Goal: Task Accomplishment & Management: Manage account settings

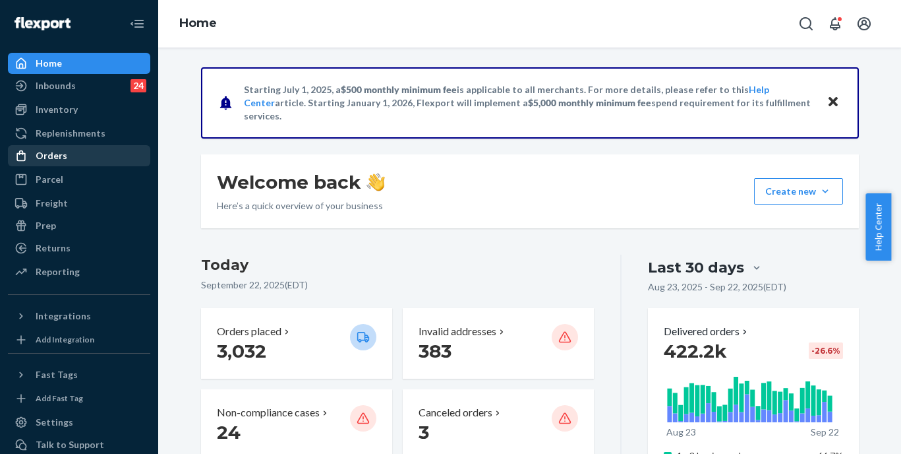
click at [88, 153] on div "Orders" at bounding box center [79, 155] width 140 height 18
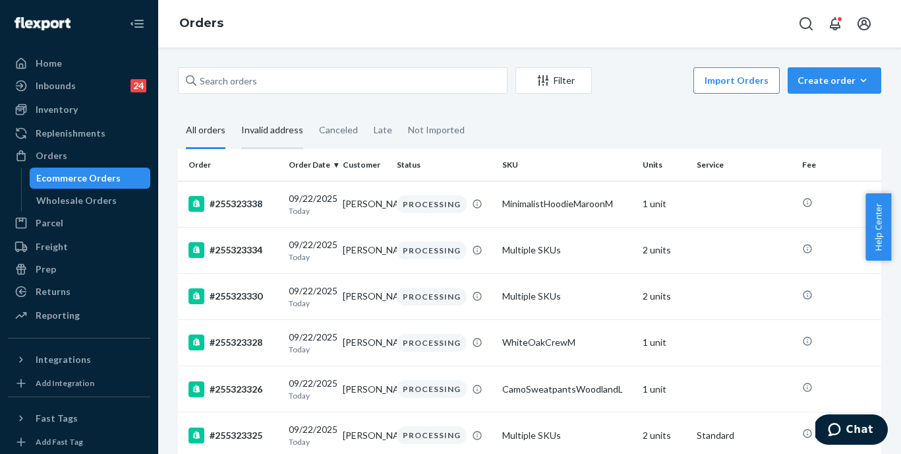
click at [262, 127] on div "Invalid address" at bounding box center [272, 131] width 62 height 36
click at [233, 113] on input "Invalid address" at bounding box center [233, 113] width 0 height 0
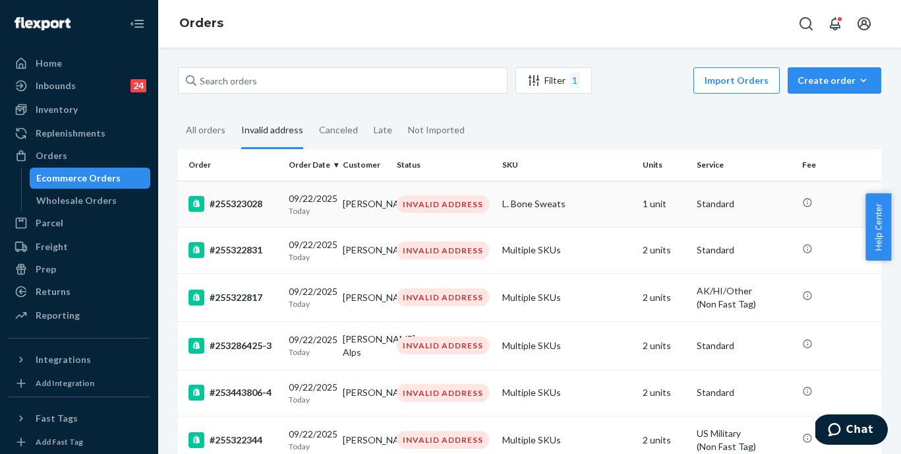
click at [231, 201] on div "#255323028" at bounding box center [234, 204] width 90 height 16
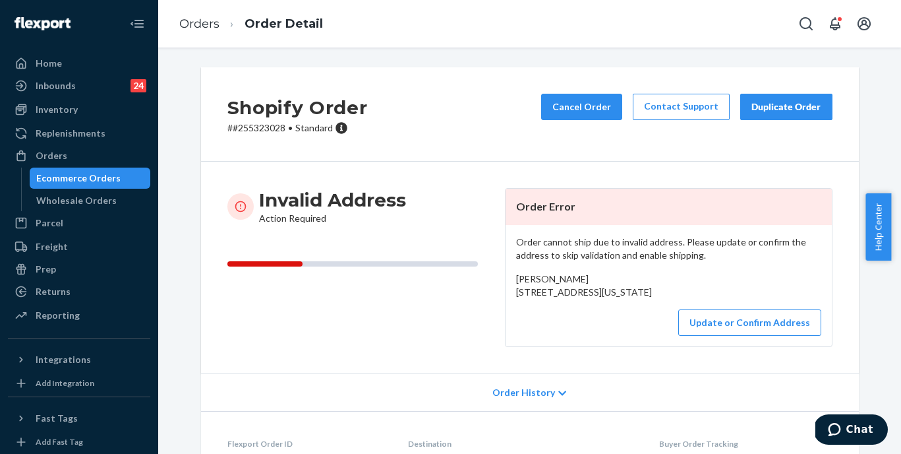
click at [251, 129] on p "# #255323028 • Standard" at bounding box center [297, 127] width 140 height 13
copy p "255323028"
click at [254, 130] on p "# #255323028 • Standard" at bounding box center [297, 127] width 140 height 13
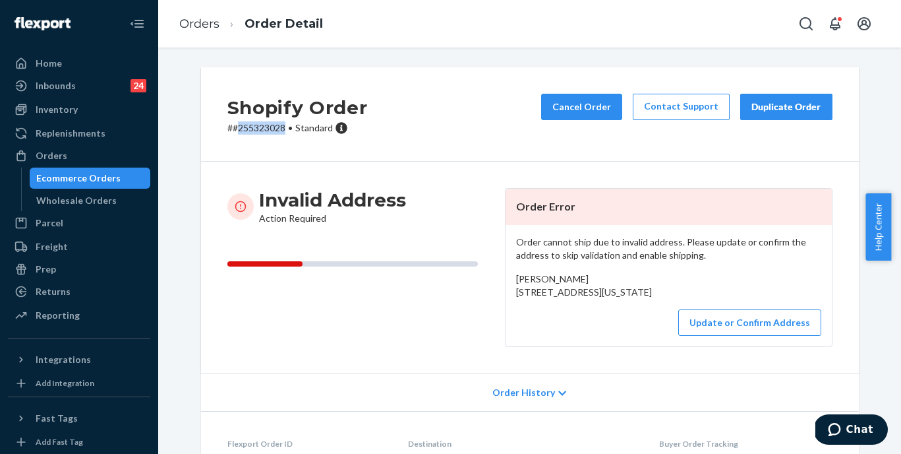
drag, startPoint x: 510, startPoint y: 294, endPoint x: 531, endPoint y: 322, distance: 34.8
click at [531, 322] on div "Order cannot ship due to invalid address. Please update or confirm the address …" at bounding box center [669, 285] width 326 height 121
copy span "[STREET_ADDRESS][US_STATE]"
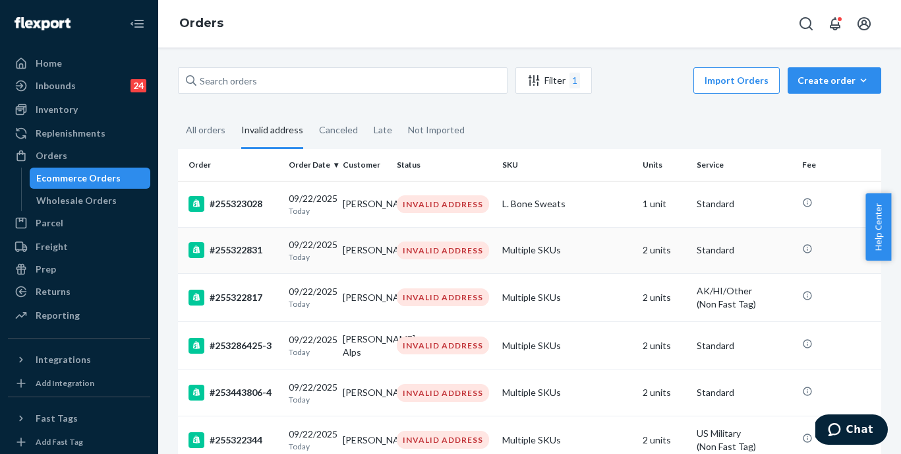
click at [255, 239] on td "#255322831" at bounding box center [230, 250] width 105 height 46
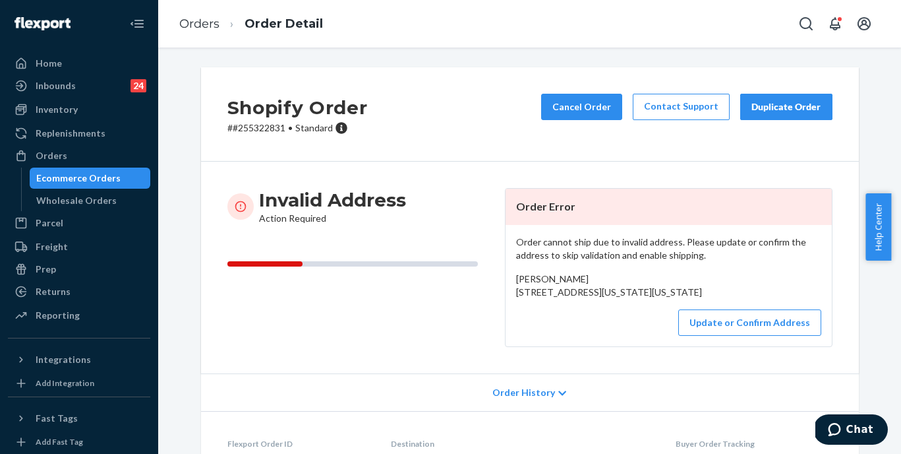
click at [269, 131] on p "# #255322831 • Standard" at bounding box center [297, 127] width 140 height 13
copy p "255322831"
drag, startPoint x: 508, startPoint y: 294, endPoint x: 535, endPoint y: 331, distance: 45.4
click at [535, 331] on div "Order cannot ship due to invalid address. Please update or confirm the address …" at bounding box center [669, 285] width 326 height 121
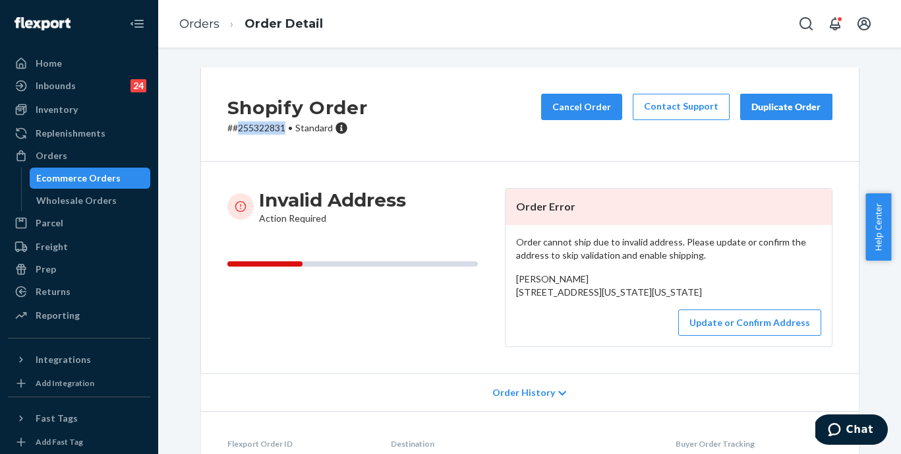
copy span "[STREET_ADDRESS][US_STATE][US_STATE]"
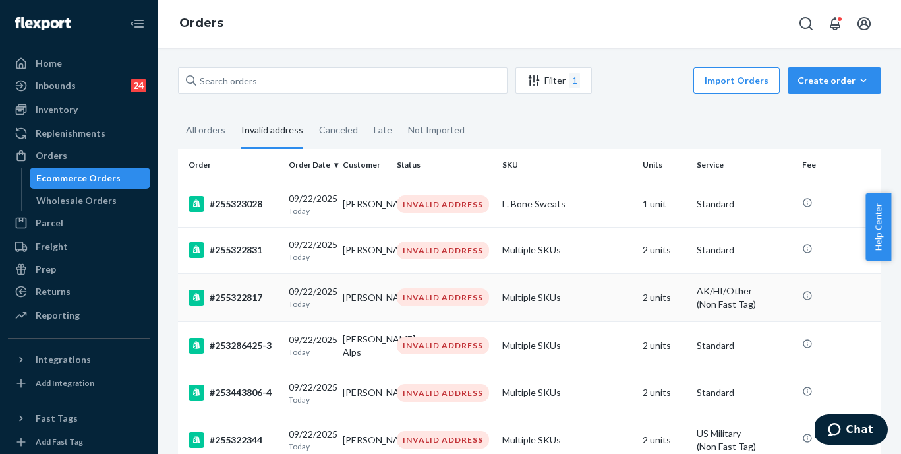
click at [245, 302] on div "#255322817" at bounding box center [234, 297] width 90 height 16
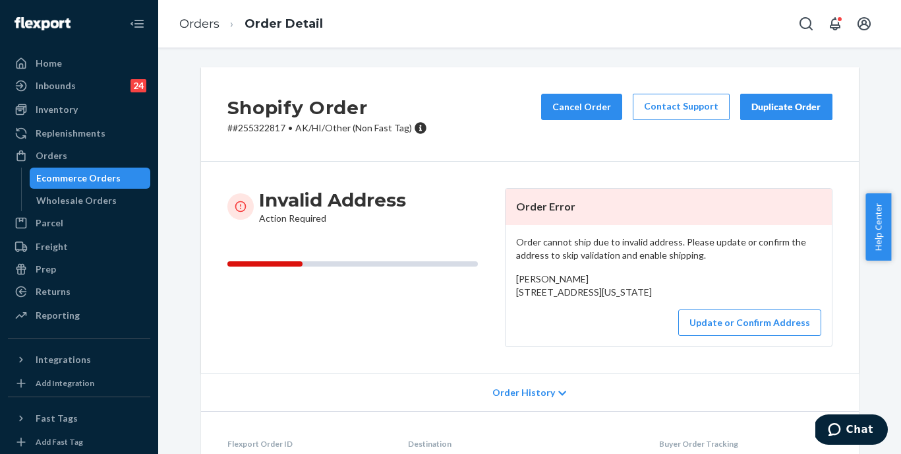
click at [267, 129] on p "# #255322817 • AK/HI/Other (Non Fast Tag)" at bounding box center [327, 127] width 200 height 13
copy p "255322817"
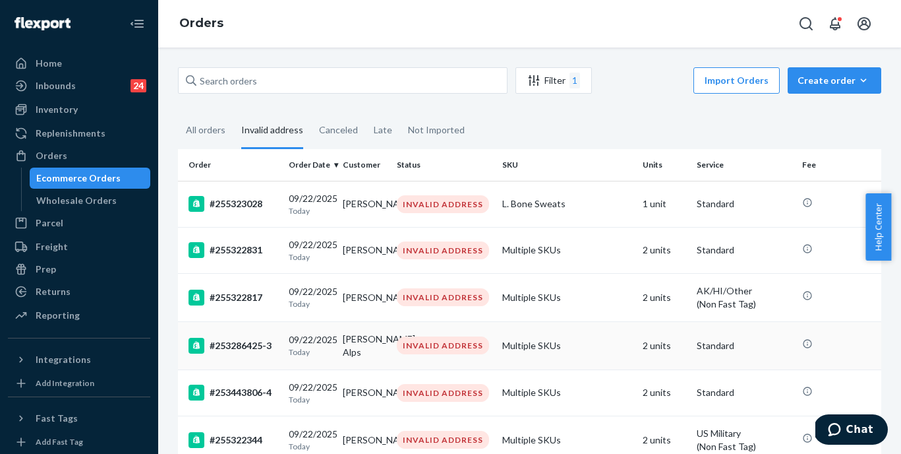
click at [249, 347] on div "#253286425-3" at bounding box center [234, 346] width 90 height 16
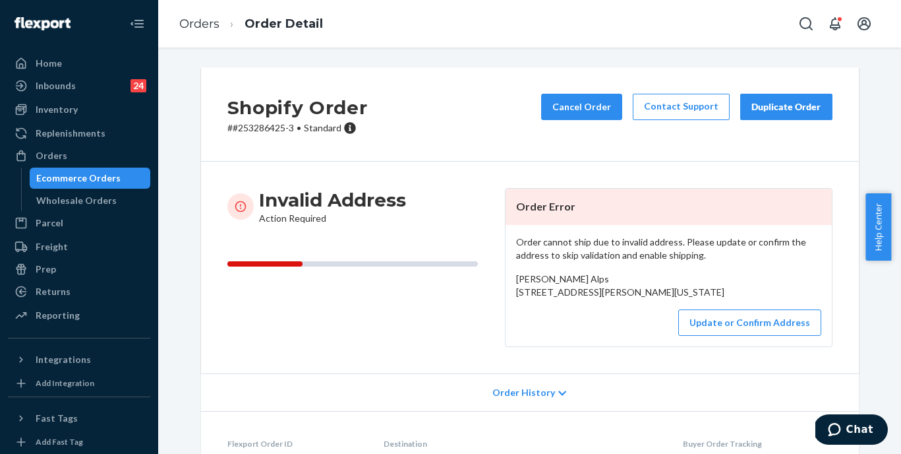
click at [262, 130] on p "# #253286425-3 • Standard" at bounding box center [297, 127] width 140 height 13
copy p "253286425"
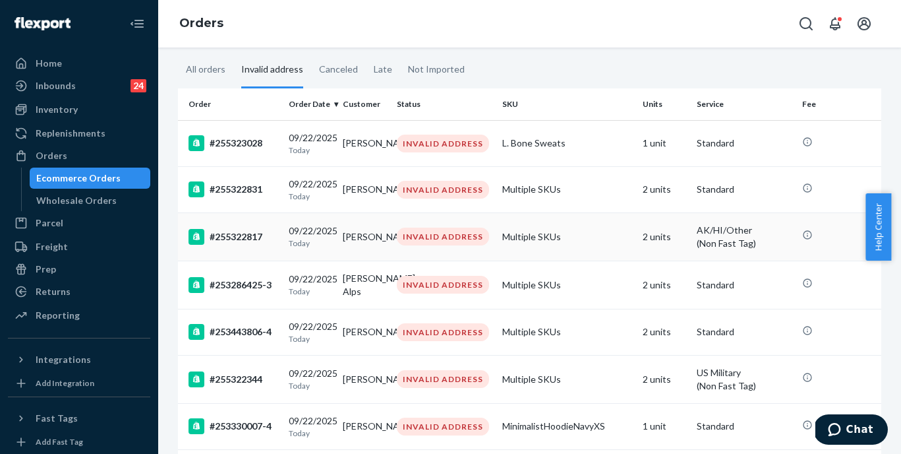
scroll to position [64, 0]
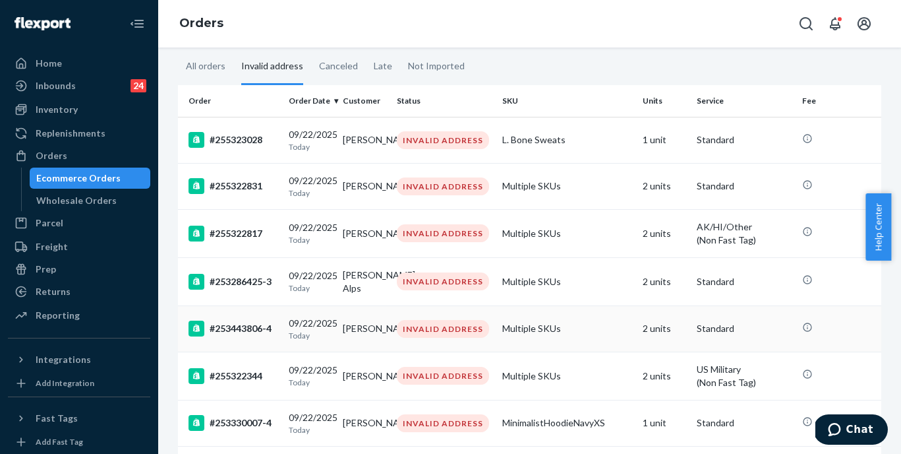
click at [231, 330] on div "#253443806-4" at bounding box center [234, 328] width 90 height 16
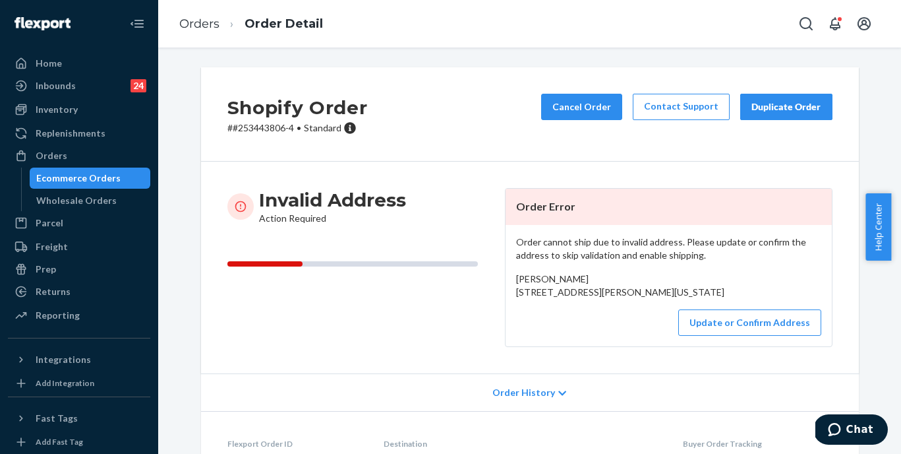
click at [262, 126] on p "# #253443806-4 • Standard" at bounding box center [297, 127] width 140 height 13
click at [257, 131] on p "# #253443806-4 • Standard" at bounding box center [297, 127] width 140 height 13
copy p "253443806"
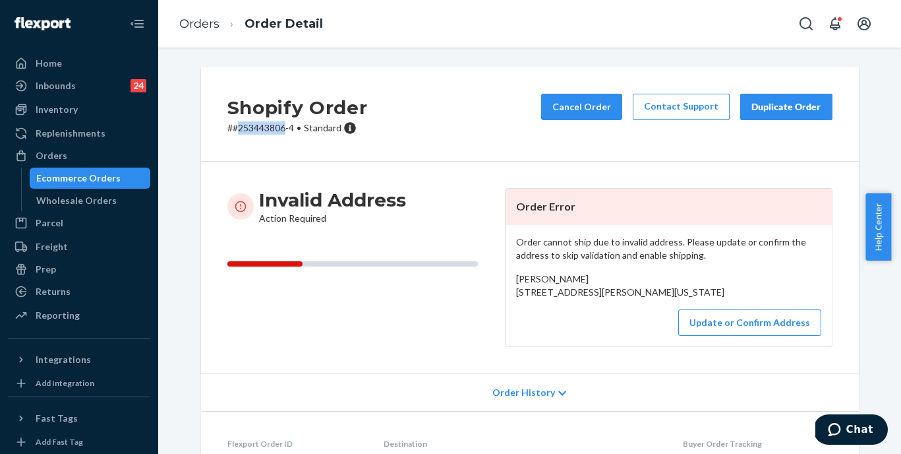
click at [258, 127] on p "# #253443806-4 • Standard" at bounding box center [297, 127] width 140 height 13
click at [262, 129] on p "# #253443806-4 • Standard" at bounding box center [297, 127] width 140 height 13
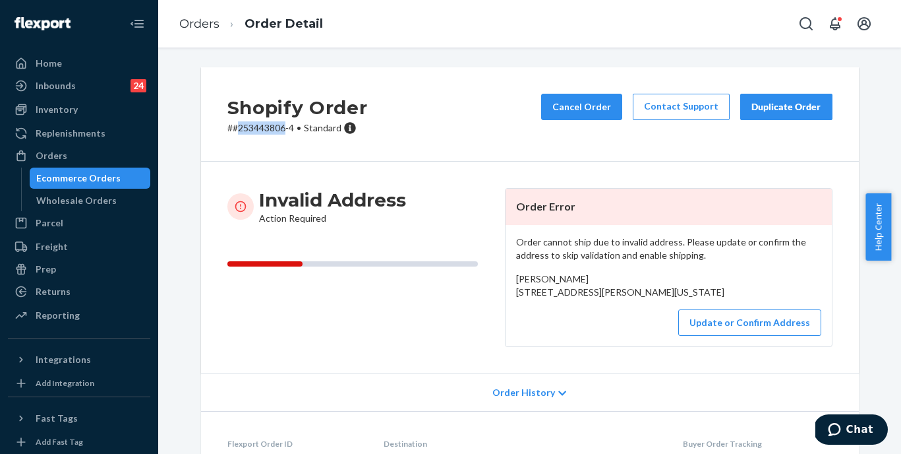
click at [262, 129] on p "# #253443806-4 • Standard" at bounding box center [297, 127] width 140 height 13
click at [433, 138] on div "Shopify Order # #253443806-4 • Standard Cancel Order Contact Support Duplicate …" at bounding box center [530, 114] width 658 height 94
click at [258, 130] on p "# #253443806-4 • Standard" at bounding box center [297, 127] width 140 height 13
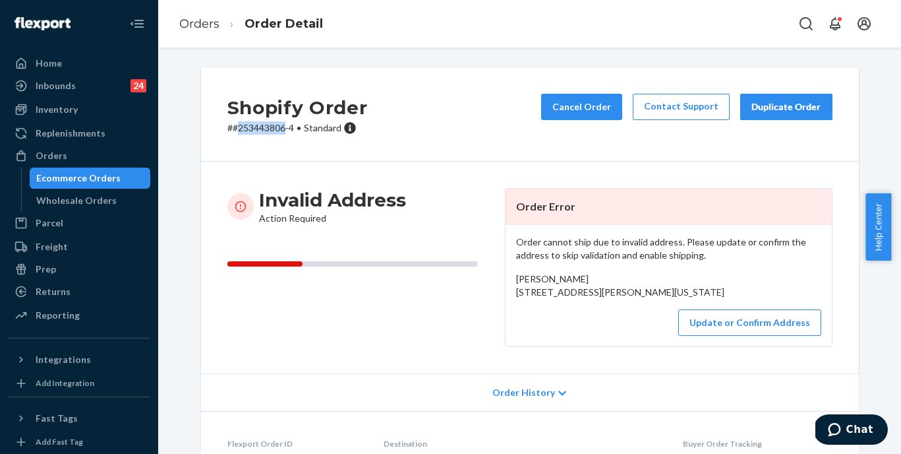
copy p "253443806"
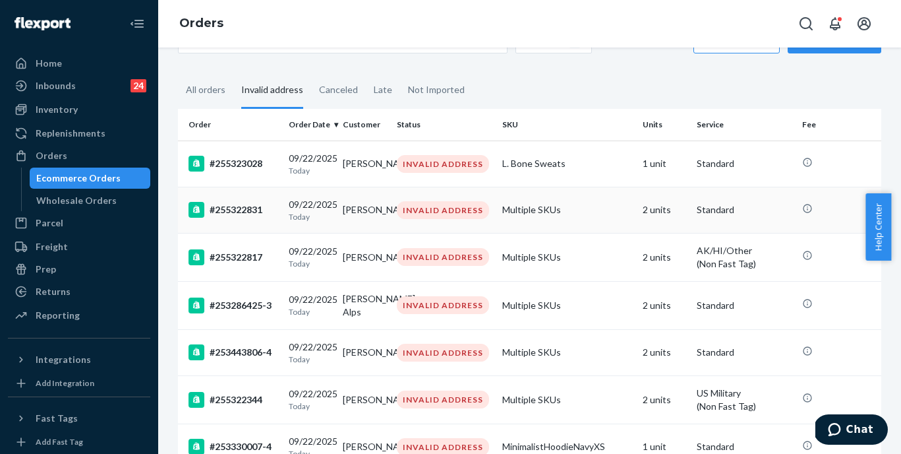
scroll to position [88, 0]
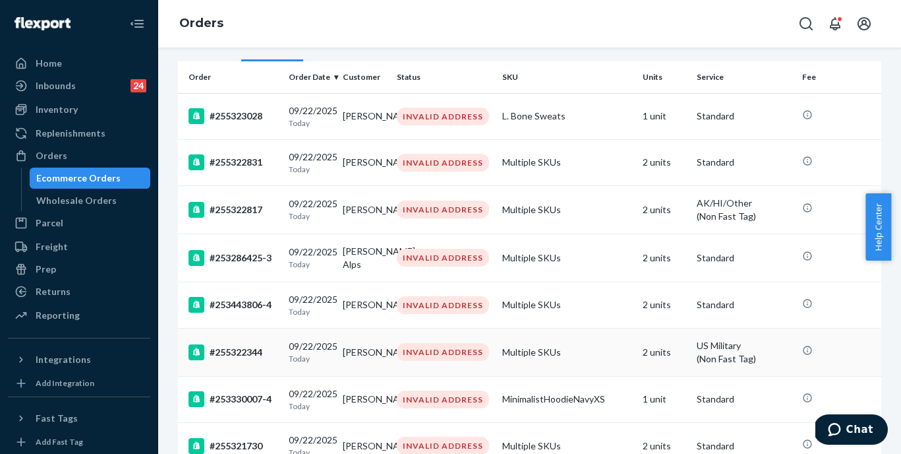
click at [242, 355] on div "#255322344" at bounding box center [234, 352] width 90 height 16
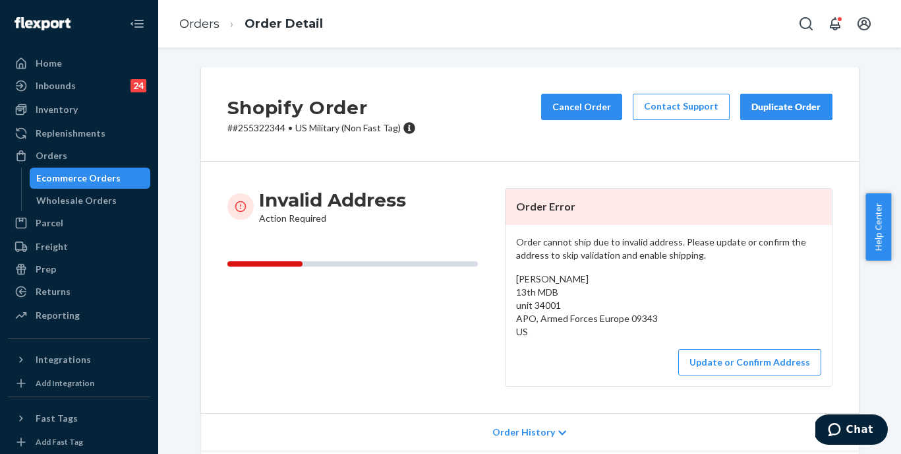
click at [258, 127] on p "# #255322344 • [DEMOGRAPHIC_DATA] Military (Non Fast Tag)" at bounding box center [321, 127] width 189 height 13
copy p "255322344"
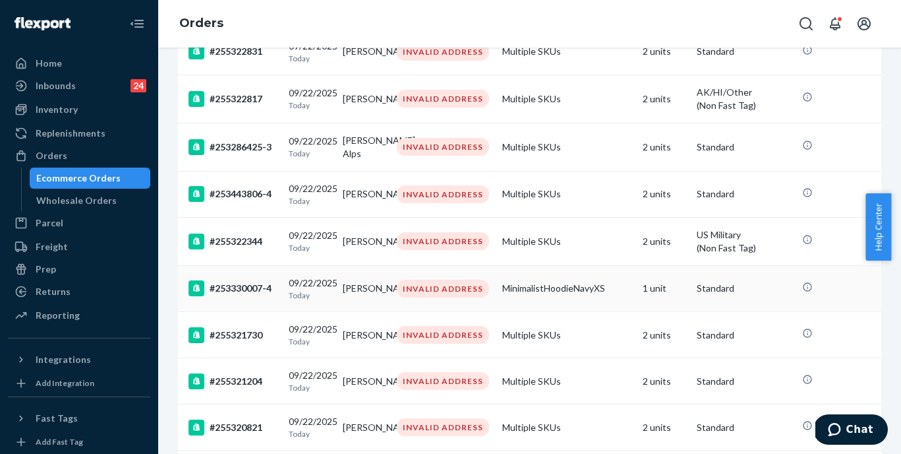
scroll to position [199, 0]
click at [243, 295] on div "#253330007-4" at bounding box center [234, 288] width 90 height 16
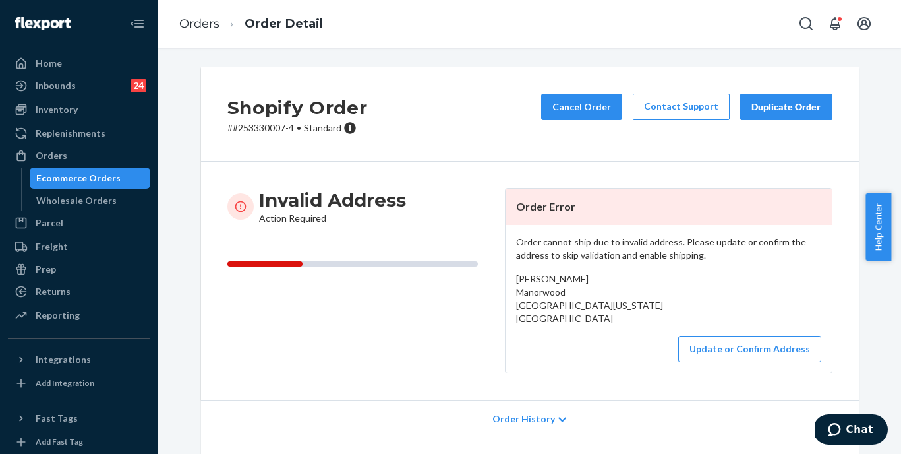
click at [260, 126] on p "# #253330007-4 • Standard" at bounding box center [297, 127] width 140 height 13
copy p "253330007"
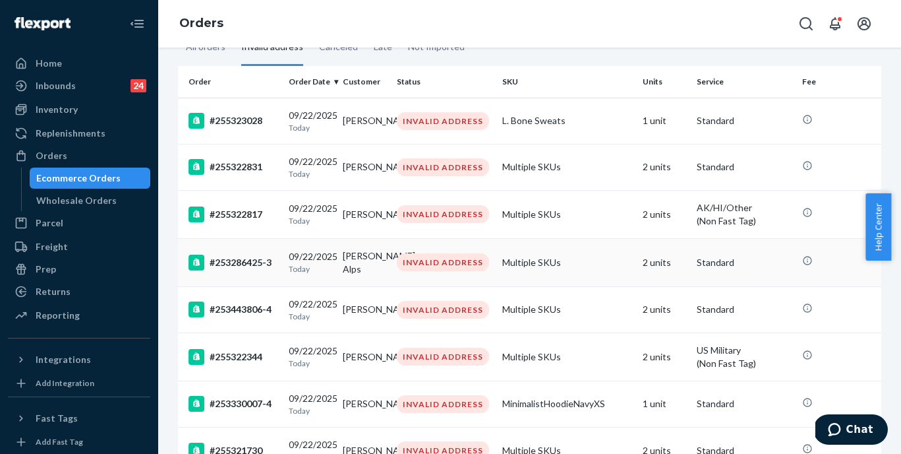
scroll to position [209, 0]
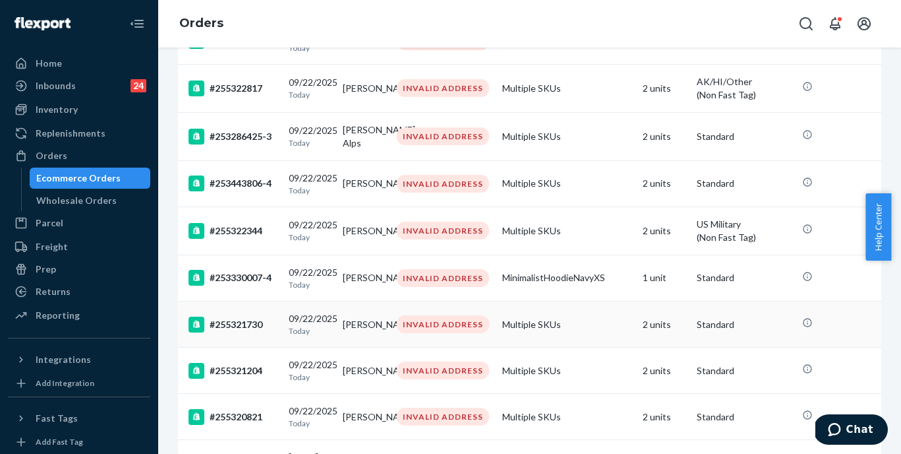
click at [245, 332] on div "#255321730" at bounding box center [234, 324] width 90 height 16
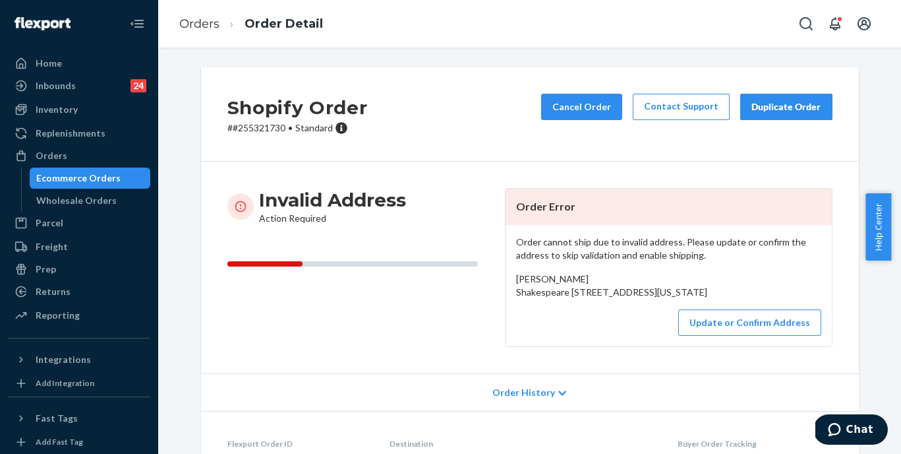
click at [255, 128] on p "# #255321730 • Standard" at bounding box center [297, 127] width 140 height 13
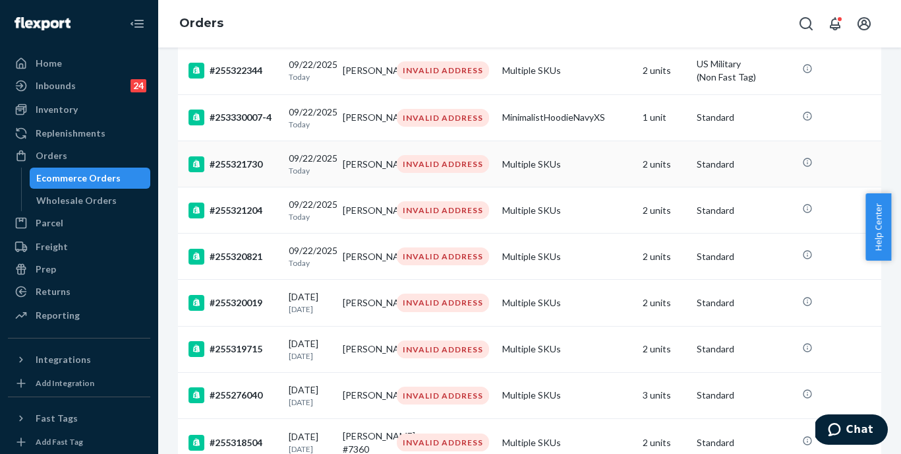
scroll to position [413, 0]
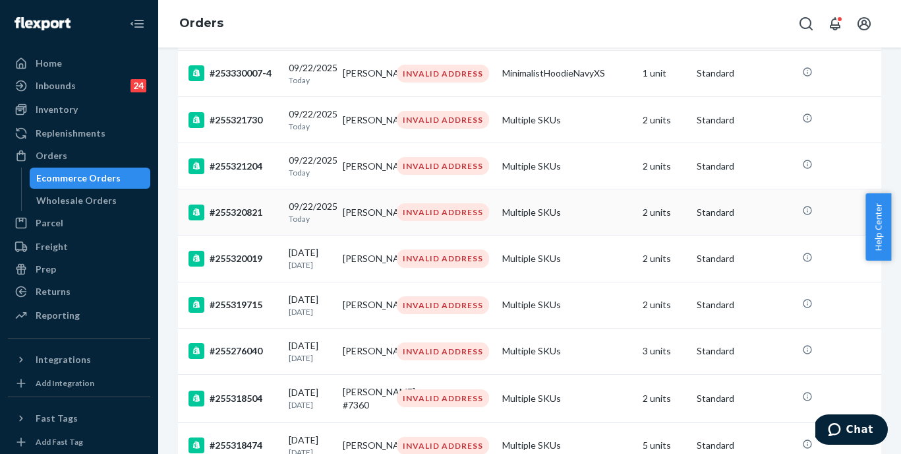
click at [247, 215] on td "#255320821" at bounding box center [230, 212] width 105 height 46
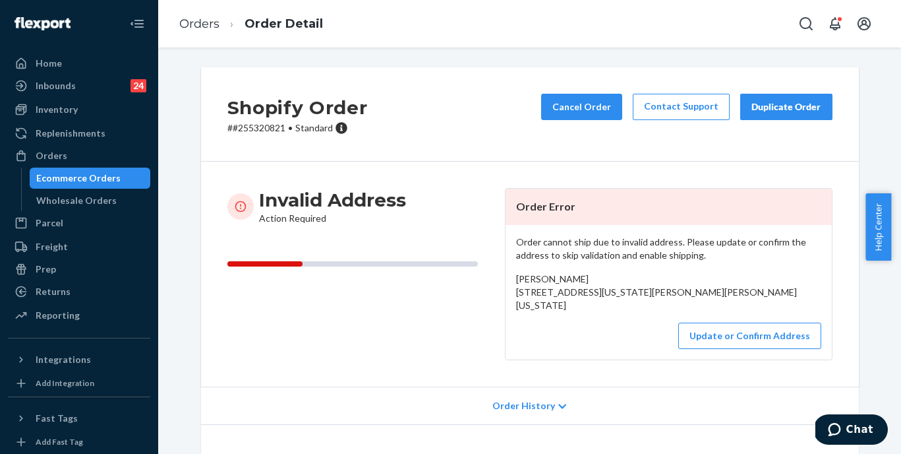
click at [268, 127] on p "# #255320821 • Standard" at bounding box center [297, 127] width 140 height 13
click at [717, 346] on button "Update or Confirm Address" at bounding box center [749, 335] width 143 height 26
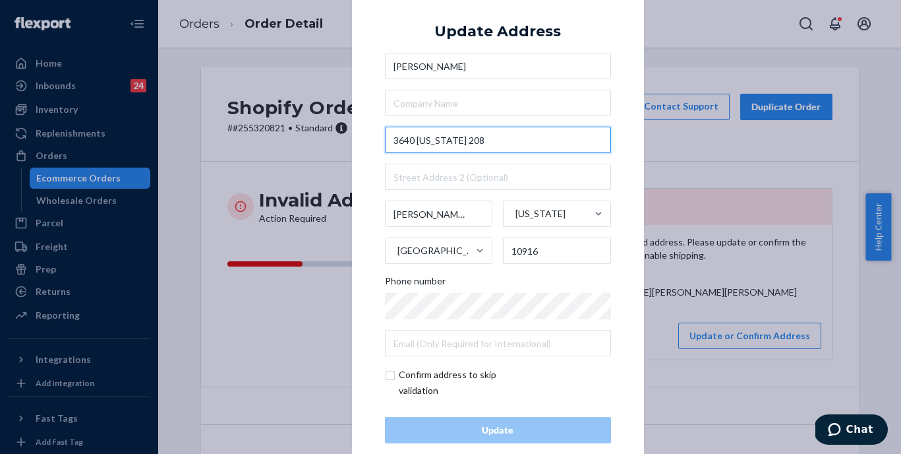
click at [432, 142] on input "3640 [US_STATE] 208" at bounding box center [498, 140] width 226 height 26
paste input "State [GEOGRAPHIC_DATA][PERSON_NAME][PERSON_NAME]"
type input "[STREET_ADDRESS][PERSON_NAME][PERSON_NAME]"
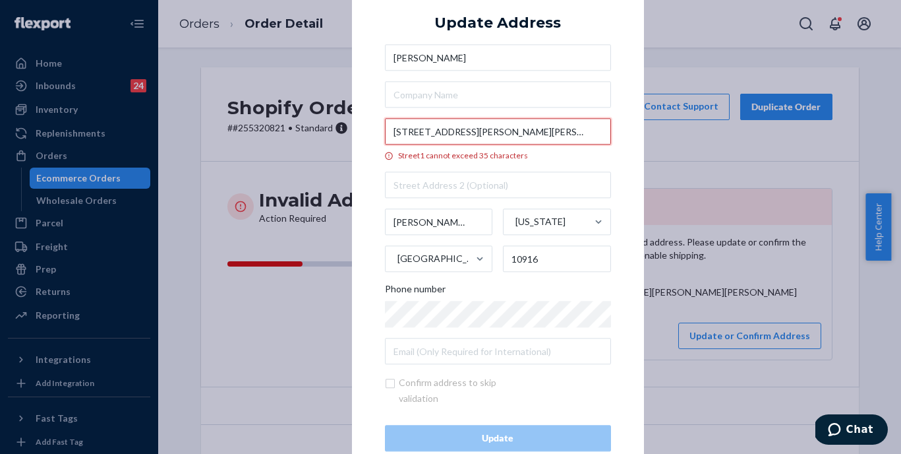
scroll to position [0, 3]
click at [447, 131] on input "[STREET_ADDRESS][PERSON_NAME][PERSON_NAME]" at bounding box center [498, 132] width 226 height 26
drag, startPoint x: 477, startPoint y: 134, endPoint x: 605, endPoint y: 134, distance: 127.2
click at [605, 134] on input "[STREET_ADDRESS][PERSON_NAME][PERSON_NAME]" at bounding box center [498, 132] width 226 height 26
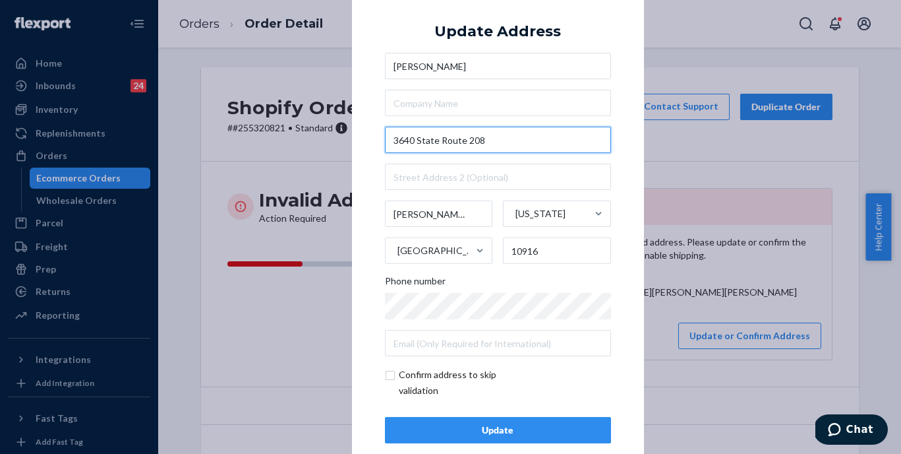
scroll to position [0, 0]
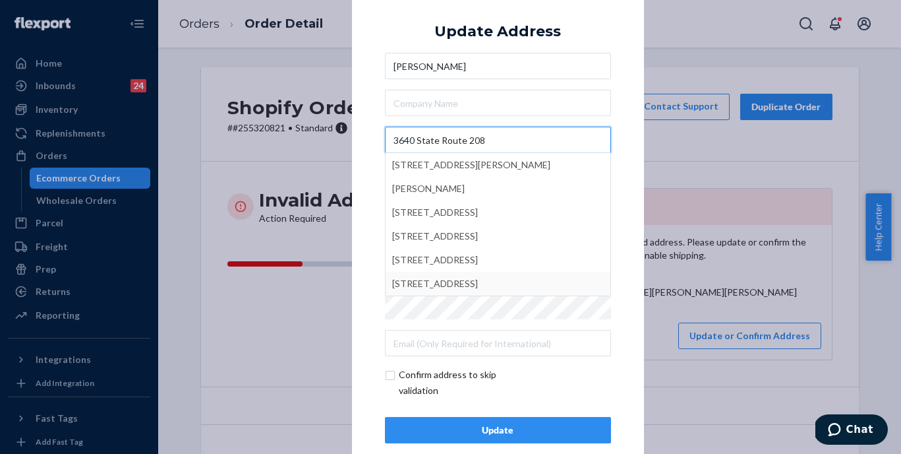
type input "3640 State Route 208"
click at [371, 353] on div "× Update Address [GEOGRAPHIC_DATA][STREET_ADDRESS][PERSON_NAME][PERSON_NAME][ST…" at bounding box center [498, 227] width 292 height 498
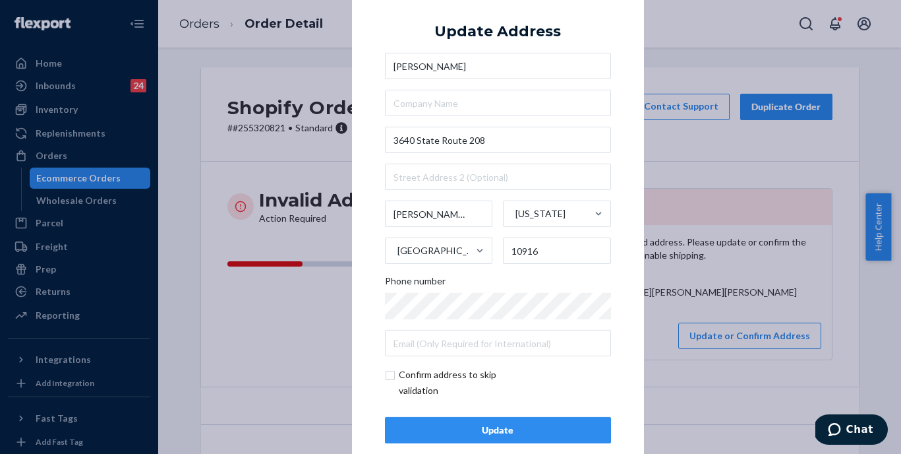
click at [487, 433] on div "Update" at bounding box center [498, 429] width 204 height 13
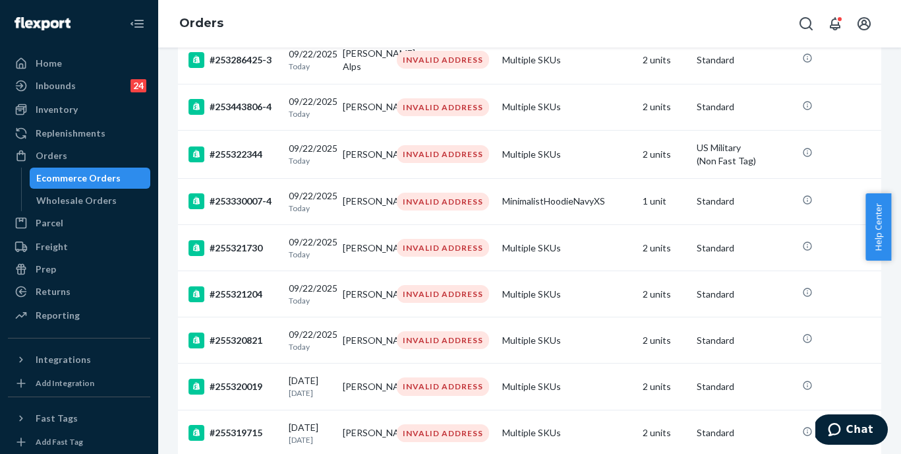
scroll to position [344, 0]
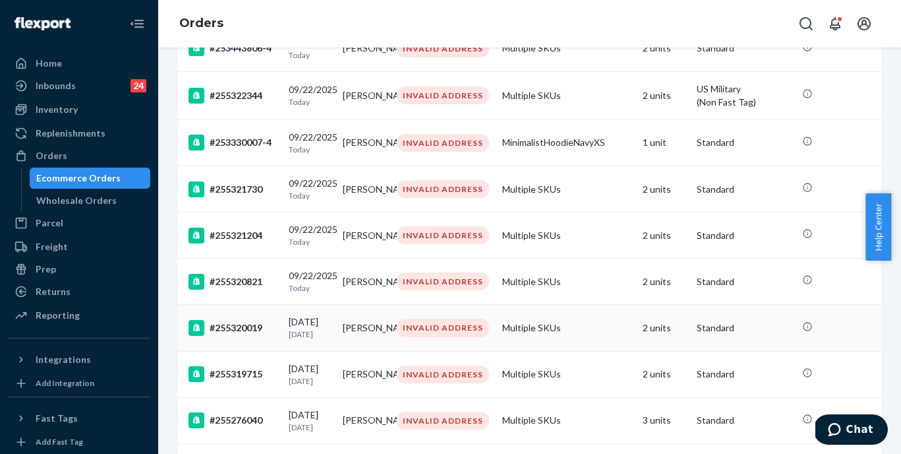
click at [253, 336] on div "#255320019" at bounding box center [234, 328] width 90 height 16
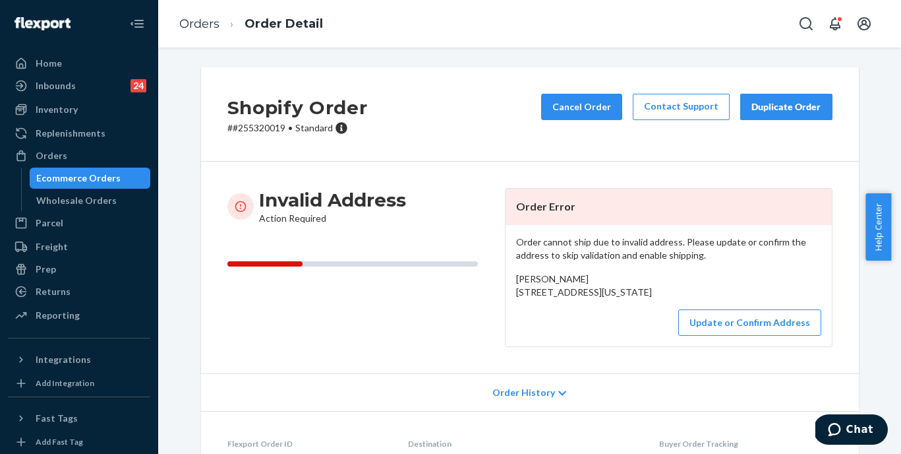
click at [265, 128] on p "# #255320019 • Standard" at bounding box center [297, 127] width 140 height 13
drag, startPoint x: 505, startPoint y: 295, endPoint x: 525, endPoint y: 317, distance: 29.9
click at [525, 317] on div "Order cannot ship due to invalid address. Please update or confirm the address …" at bounding box center [669, 285] width 326 height 121
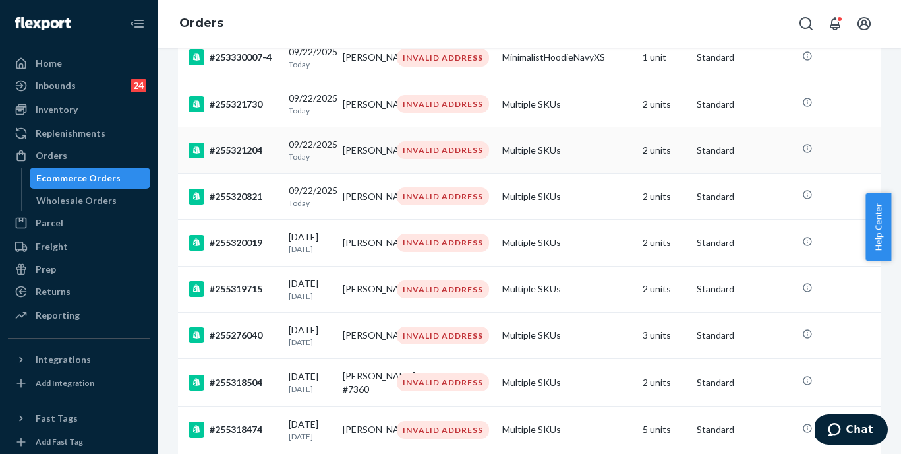
scroll to position [446, 0]
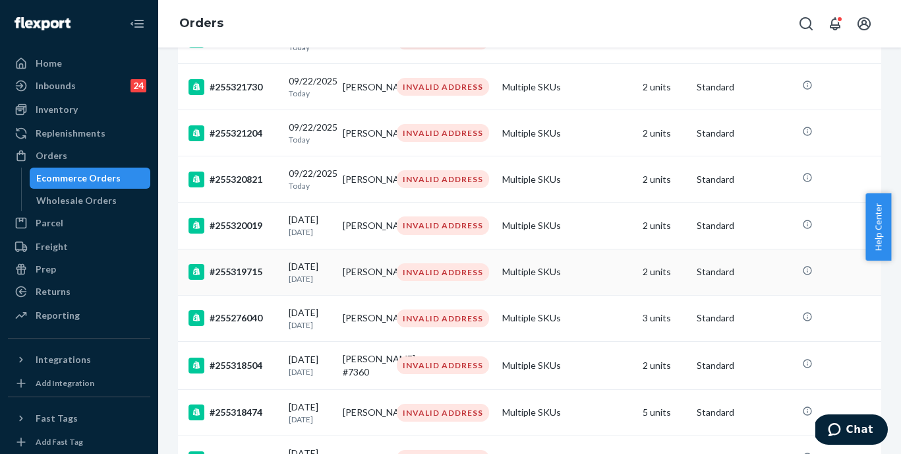
click at [252, 280] on div "#255319715" at bounding box center [234, 272] width 90 height 16
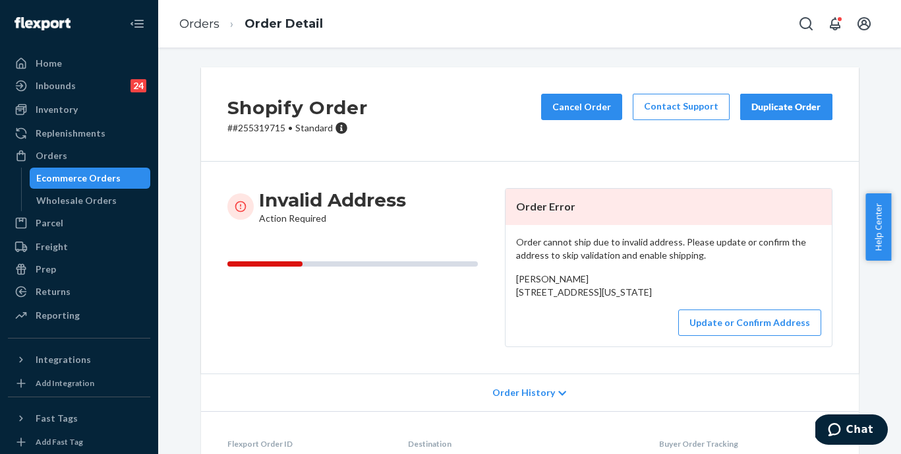
click at [261, 131] on p "# #255319715 • Standard" at bounding box center [297, 127] width 140 height 13
click at [754, 336] on button "Update or Confirm Address" at bounding box center [749, 322] width 143 height 26
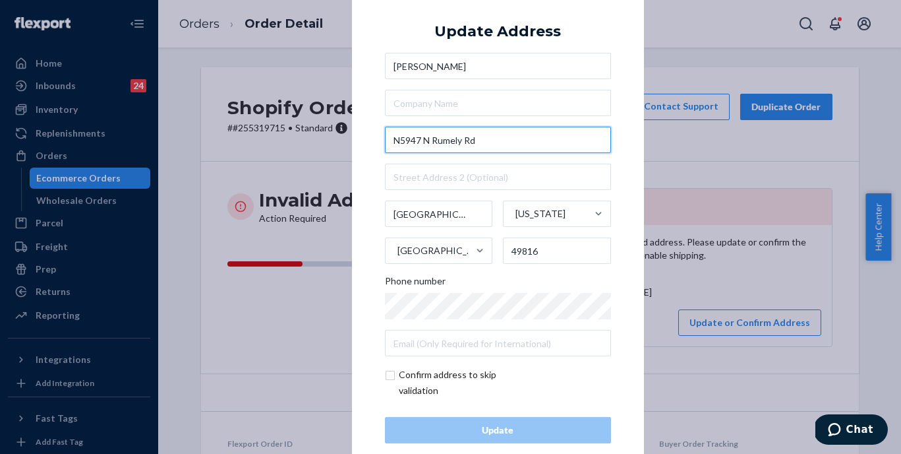
click at [485, 140] on input "N5947 N Rumely Rd" at bounding box center [498, 140] width 226 height 26
paste input "[STREET_ADDRESS][PERSON_NAME]"
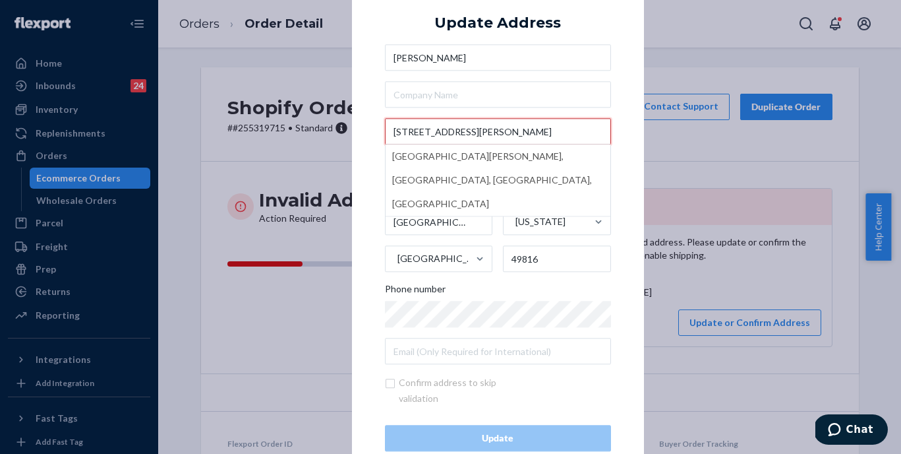
drag, startPoint x: 491, startPoint y: 136, endPoint x: 572, endPoint y: 140, distance: 81.8
click at [572, 140] on input "[STREET_ADDRESS][PERSON_NAME]" at bounding box center [498, 132] width 226 height 26
type input "[STREET_ADDRESS][PERSON_NAME]"
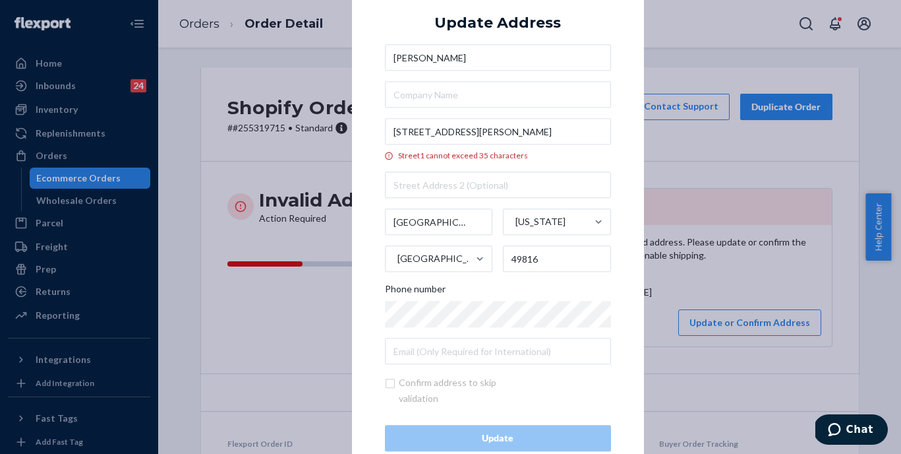
click at [282, 49] on div "× Update Address [PERSON_NAME][GEOGRAPHIC_DATA][STREET_ADDRESS][PERSON_NAME] ca…" at bounding box center [450, 227] width 901 height 454
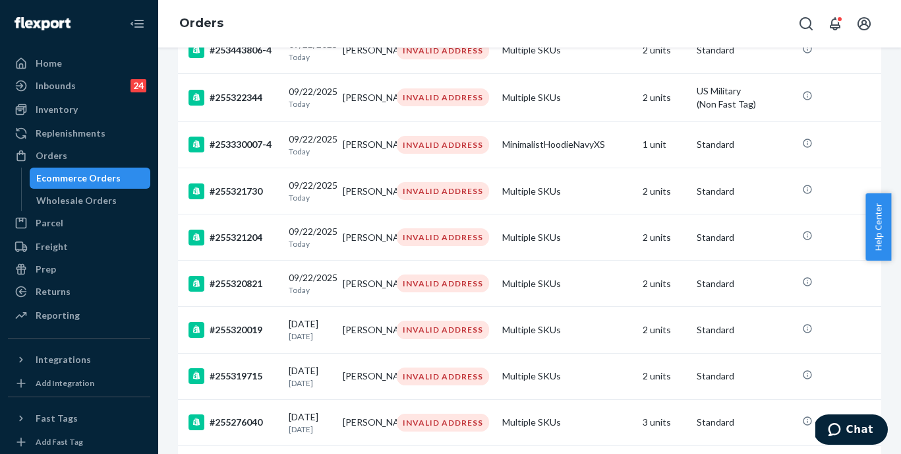
scroll to position [417, 0]
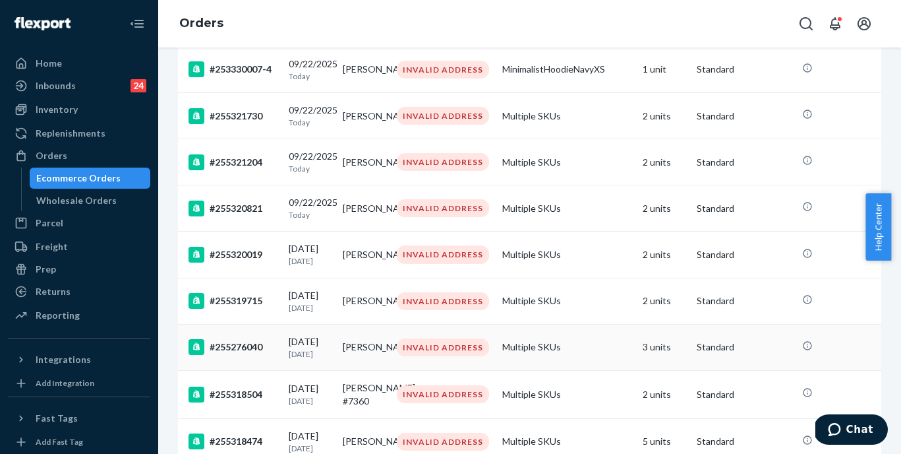
click at [248, 355] on div "#255276040" at bounding box center [234, 347] width 90 height 16
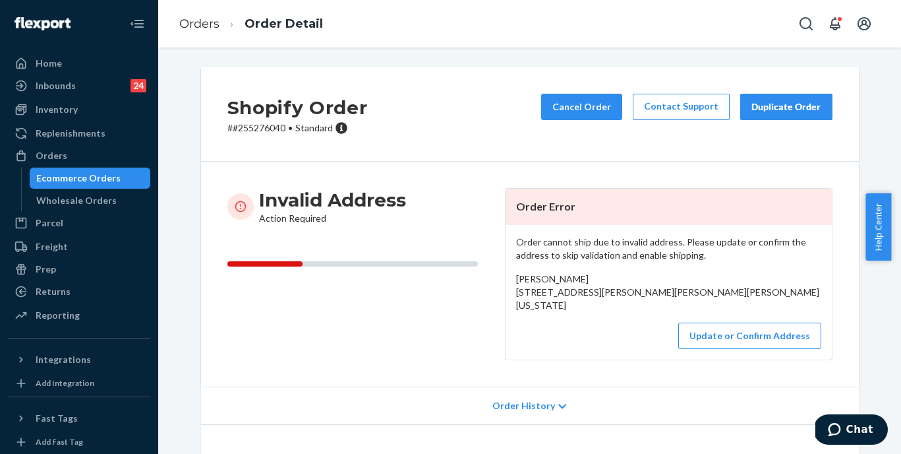
click at [253, 128] on p "# #255276040 • Standard" at bounding box center [297, 127] width 140 height 13
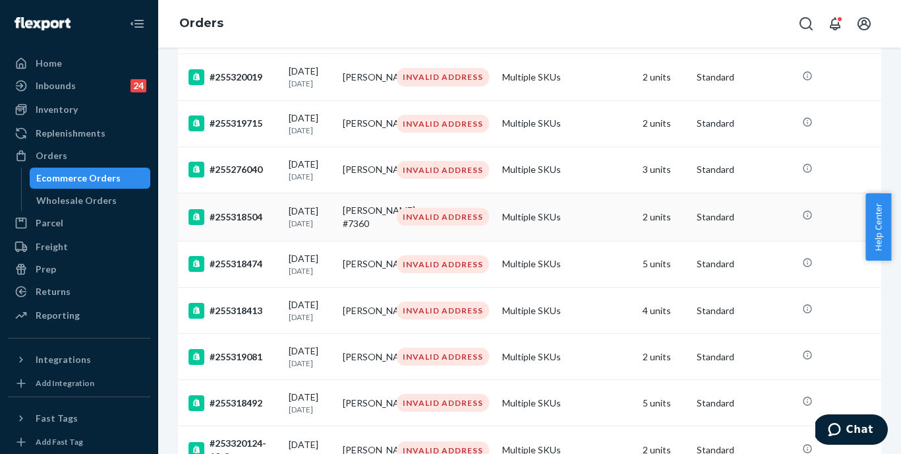
scroll to position [595, 0]
click at [248, 225] on div "#255318504" at bounding box center [234, 217] width 90 height 16
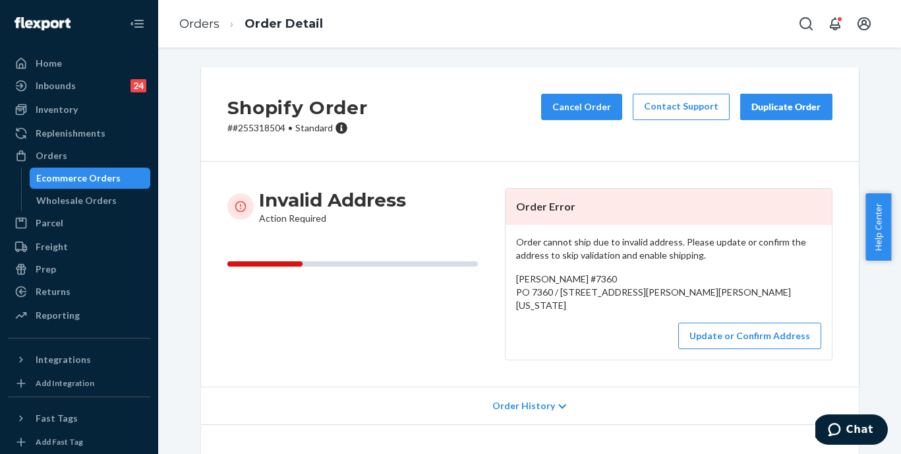
click at [260, 129] on p "# #255318504 • Standard" at bounding box center [297, 127] width 140 height 13
click at [706, 342] on button "Update or Confirm Address" at bounding box center [749, 335] width 143 height 26
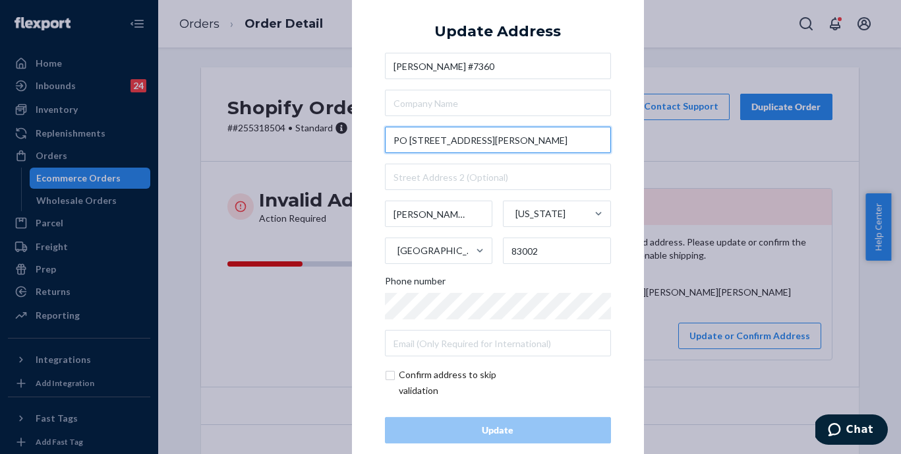
drag, startPoint x: 423, startPoint y: 140, endPoint x: 384, endPoint y: 142, distance: 38.9
click at [385, 142] on input "PO [STREET_ADDRESS][PERSON_NAME]" at bounding box center [498, 140] width 226 height 26
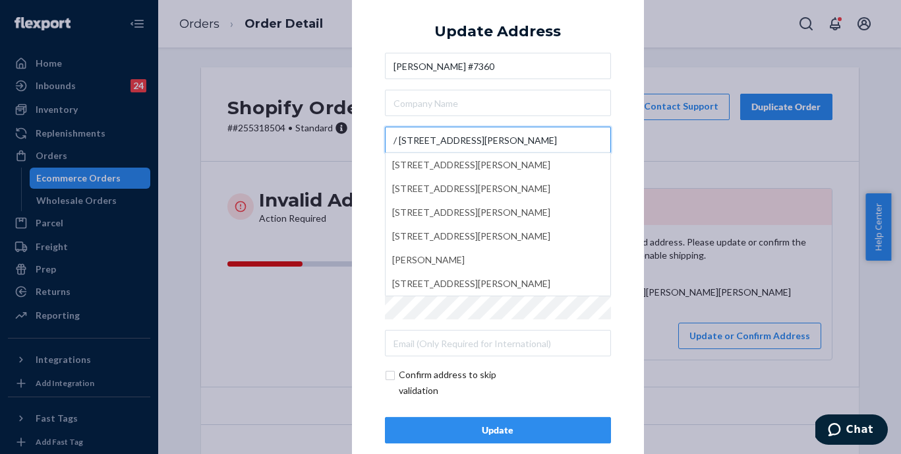
click at [397, 141] on input "/ [STREET_ADDRESS][PERSON_NAME]" at bounding box center [498, 140] width 226 height 26
type input "[STREET_ADDRESS][PERSON_NAME]"
click at [367, 179] on div "× Update Address [PERSON_NAME] #7360 [STREET_ADDRESS][PERSON_NAME] [STREET_ADDR…" at bounding box center [498, 227] width 292 height 498
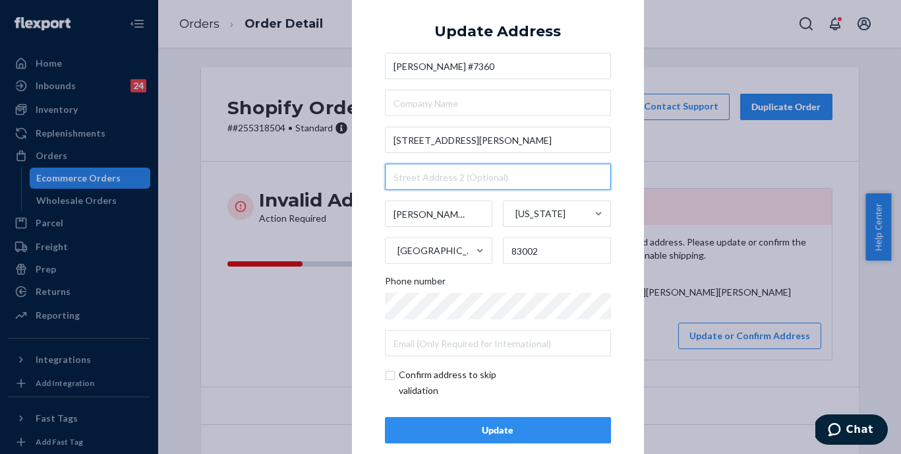
click at [396, 173] on input "text" at bounding box center [498, 177] width 226 height 26
paste input "PO 7360"
type input "PO 7360"
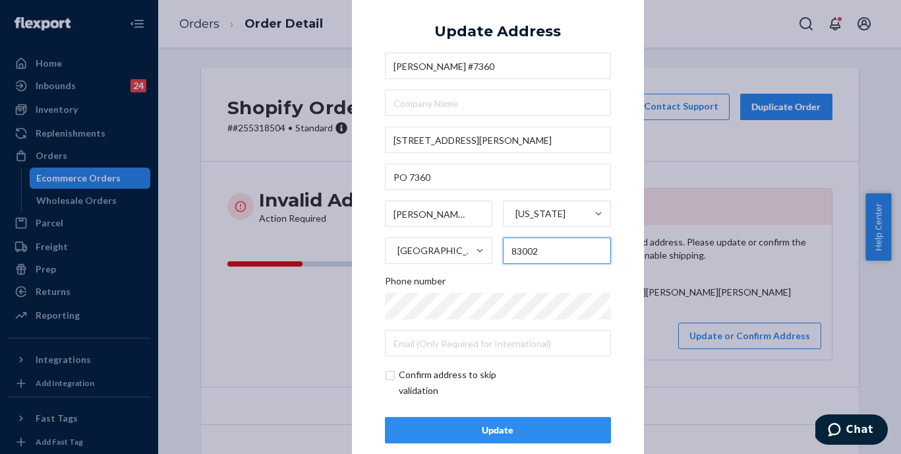
click at [552, 251] on input "83002" at bounding box center [557, 250] width 108 height 26
type input "83001"
click at [501, 427] on div "Update" at bounding box center [498, 429] width 204 height 13
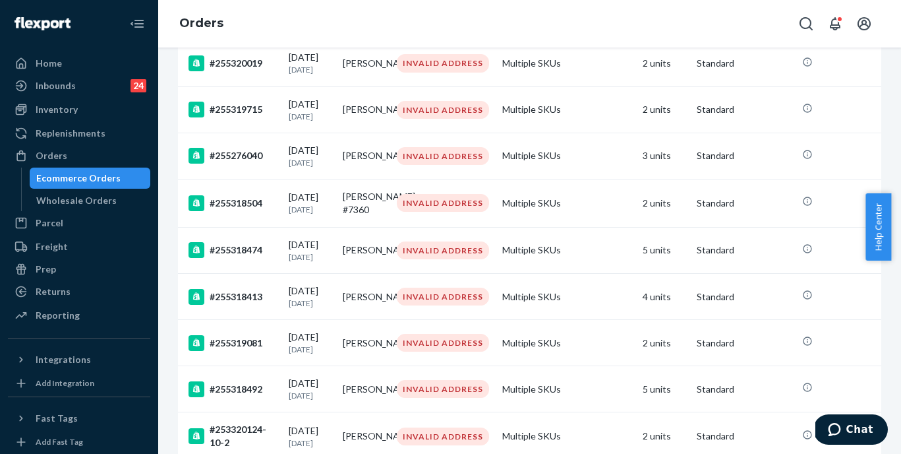
scroll to position [609, 0]
click at [239, 257] on div "#255318474" at bounding box center [234, 249] width 90 height 16
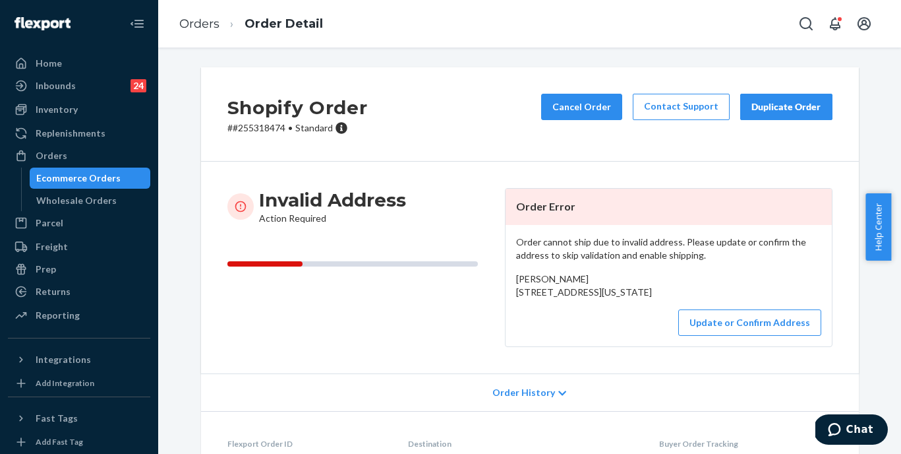
click at [261, 125] on p "# #255318474 • Standard" at bounding box center [297, 127] width 140 height 13
click at [743, 336] on button "Update or Confirm Address" at bounding box center [749, 322] width 143 height 26
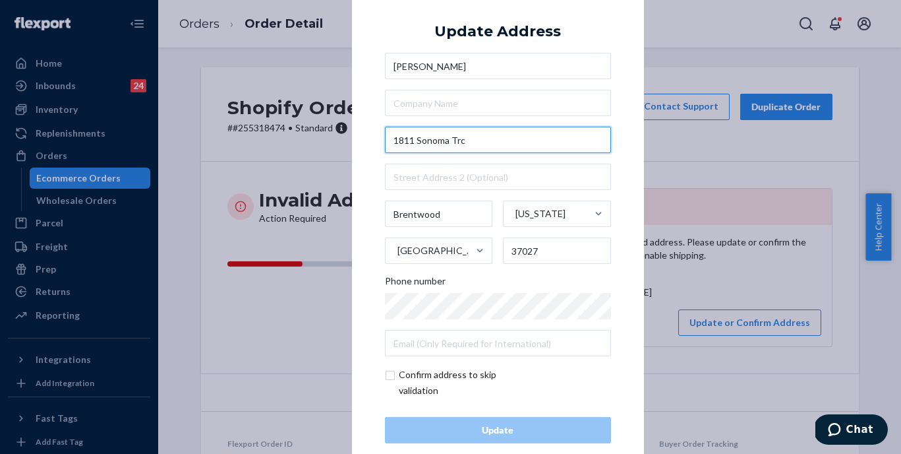
click at [479, 140] on input "1811 Sonoma Trc" at bounding box center [498, 140] width 226 height 26
paste input "e, [GEOGRAPHIC_DATA]"
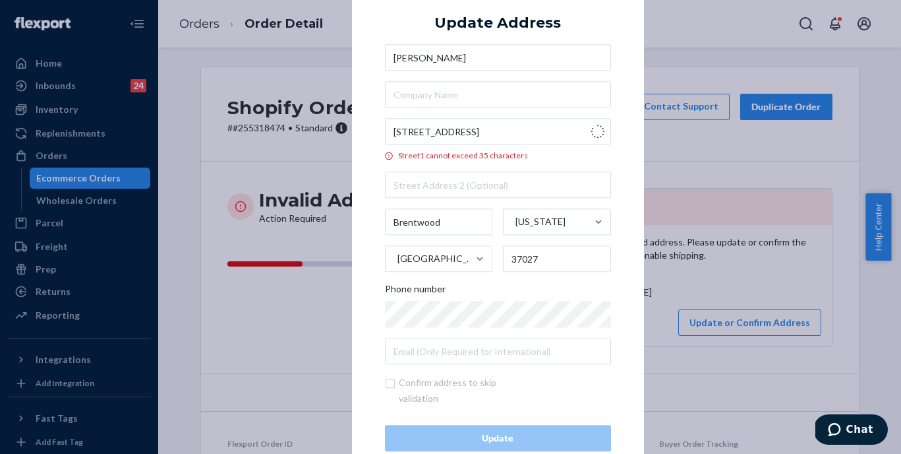
type input "1811 Sonoma Trace"
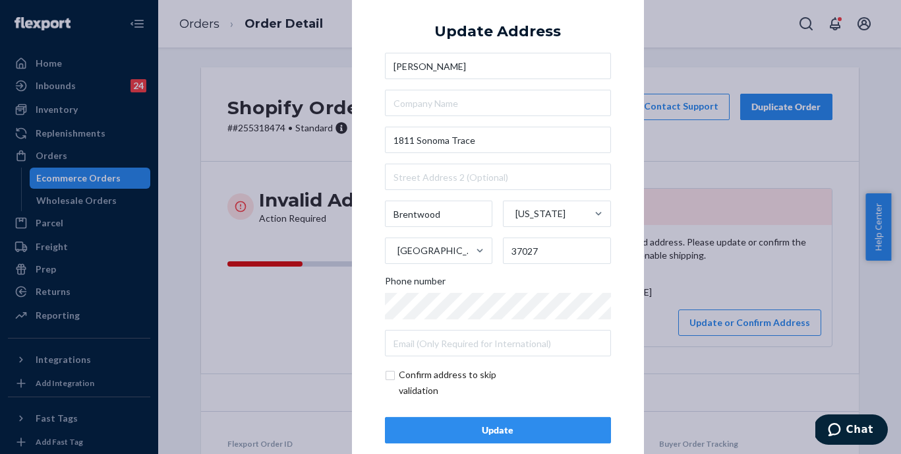
click at [512, 429] on div "Update" at bounding box center [498, 429] width 204 height 13
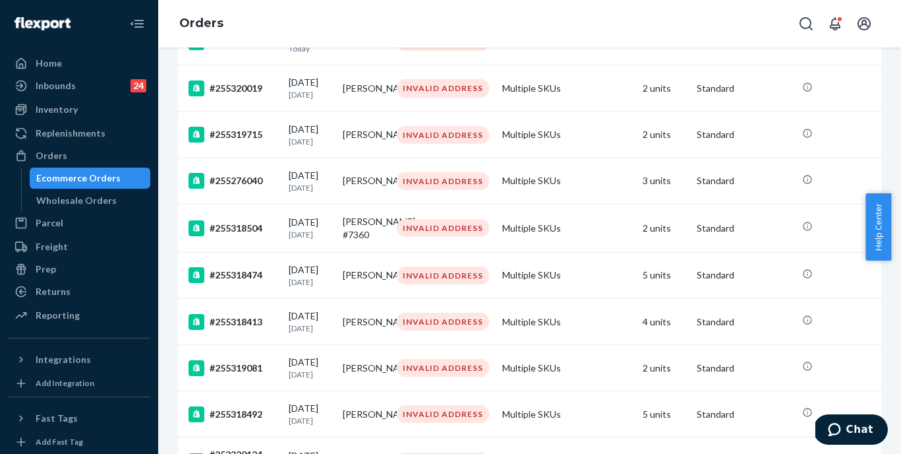
scroll to position [611, 0]
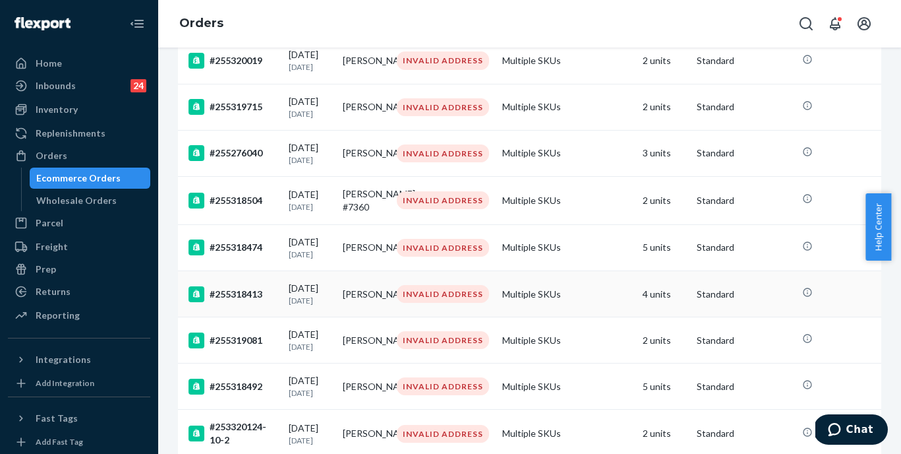
click at [243, 302] on div "#255318413" at bounding box center [234, 294] width 90 height 16
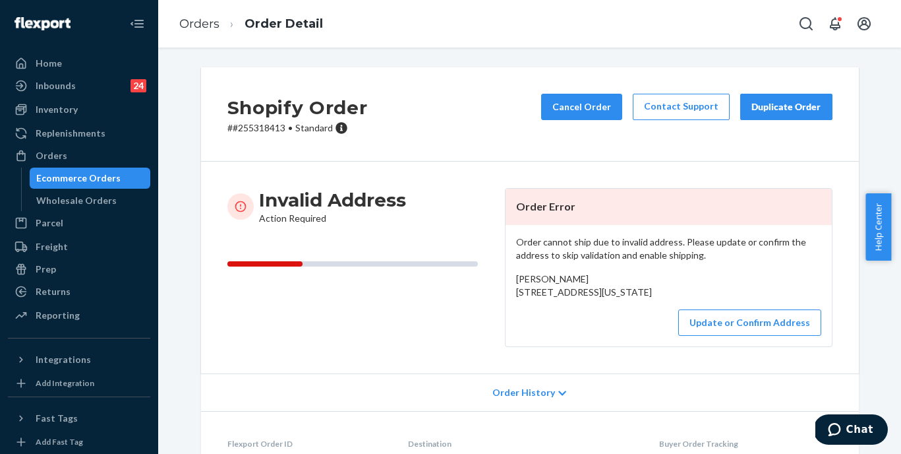
click at [251, 131] on p "# #255318413 • Standard" at bounding box center [297, 127] width 140 height 13
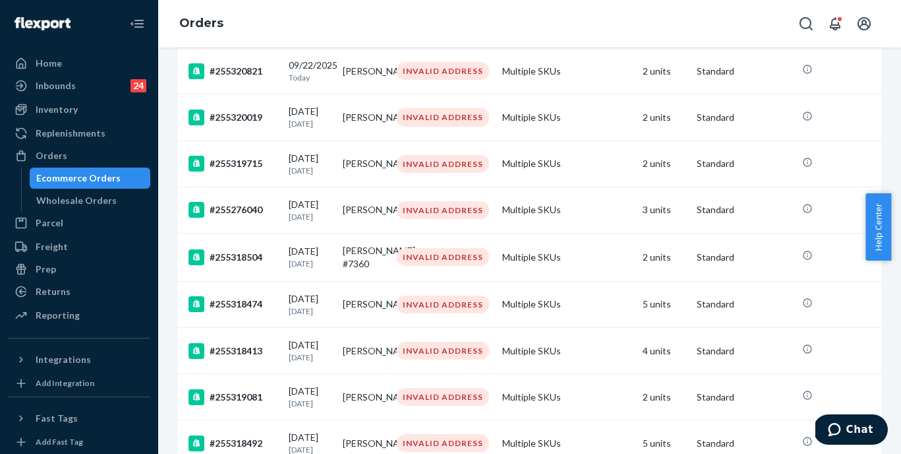
scroll to position [560, 0]
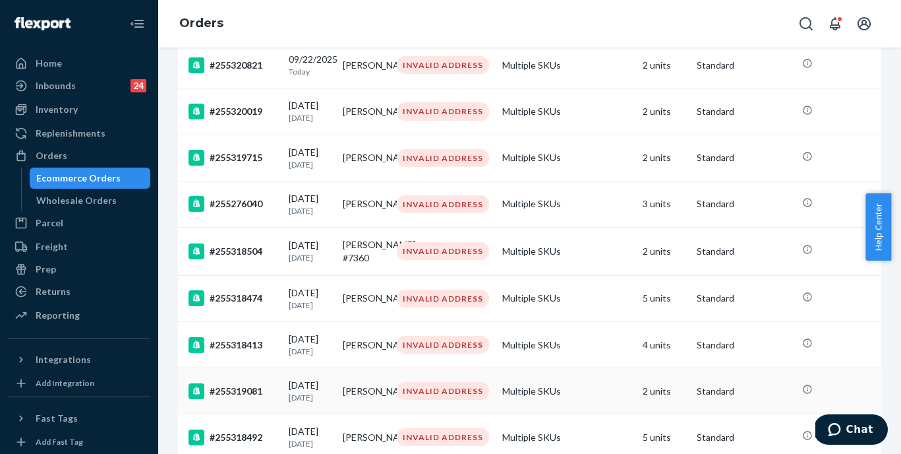
click at [250, 399] on div "#255319081" at bounding box center [234, 391] width 90 height 16
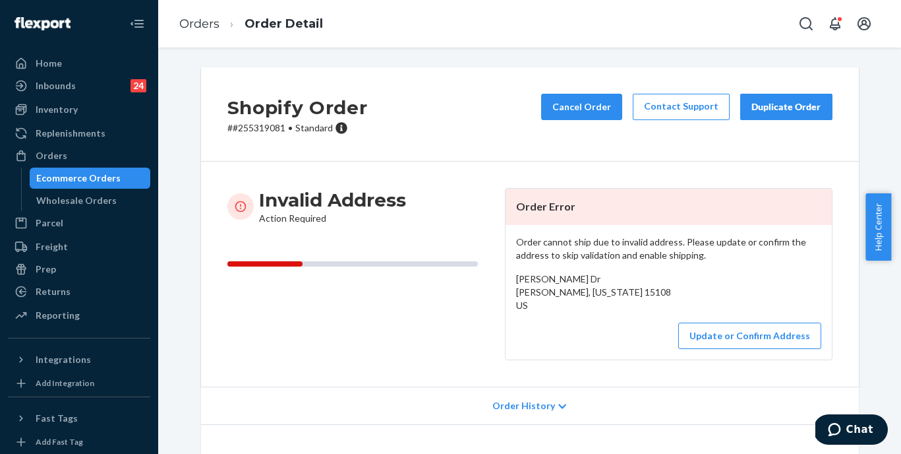
click at [251, 133] on p "# #255319081 • Standard" at bounding box center [297, 127] width 140 height 13
click at [254, 130] on p "# #255319081 • Standard" at bounding box center [297, 127] width 140 height 13
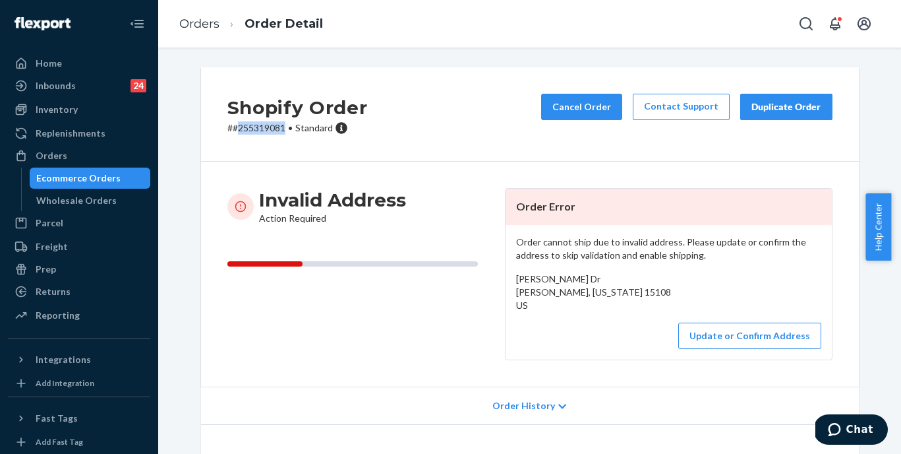
click at [254, 130] on p "# #255319081 • Standard" at bounding box center [297, 127] width 140 height 13
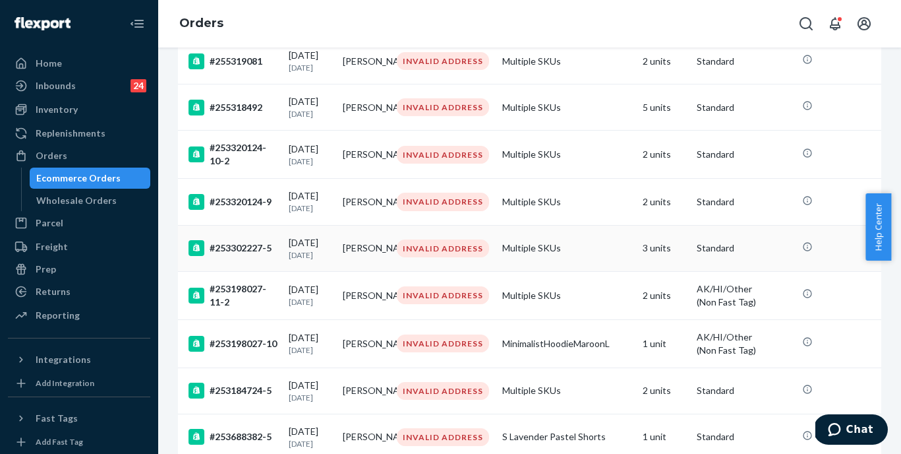
scroll to position [877, 0]
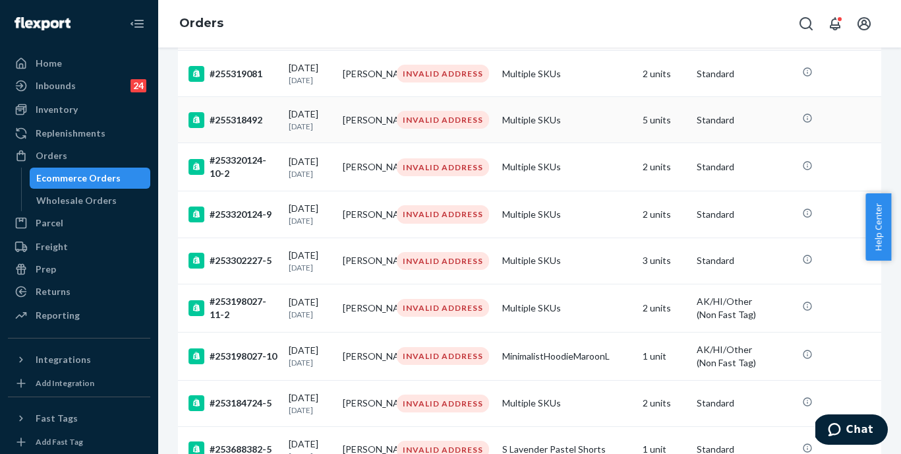
click at [256, 128] on div "#255318492" at bounding box center [234, 120] width 90 height 16
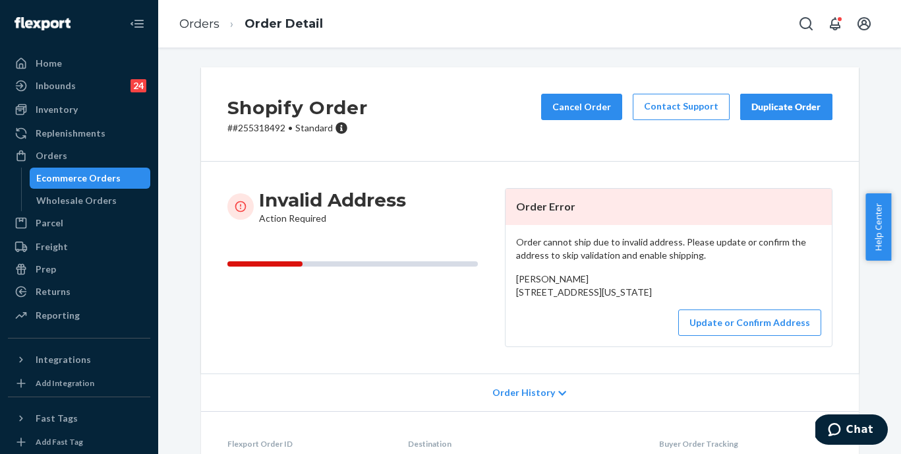
click at [272, 133] on p "# #255318492 • Standard" at bounding box center [297, 127] width 140 height 13
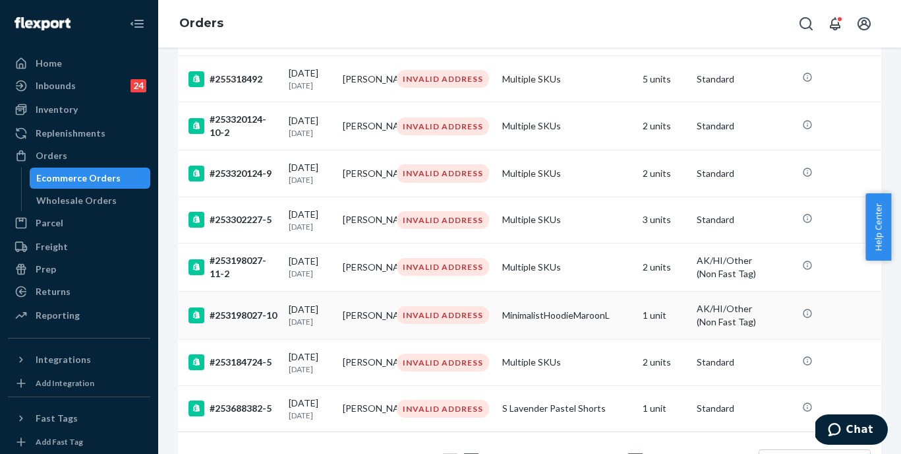
scroll to position [915, 0]
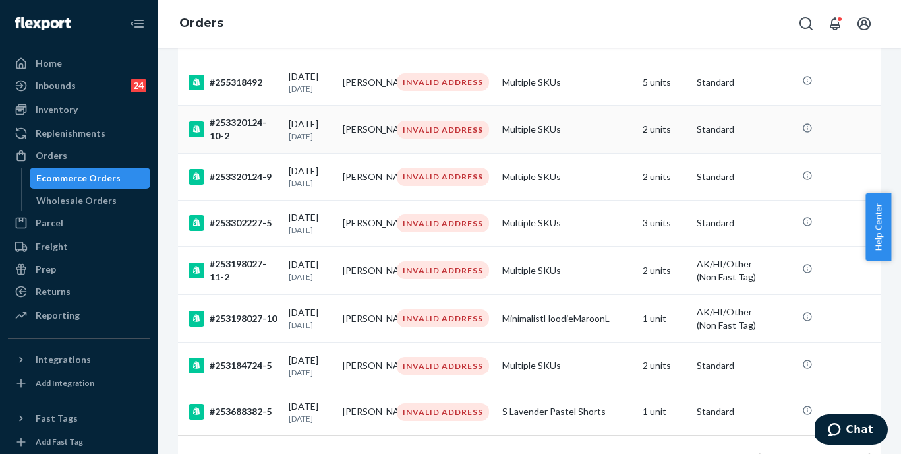
click at [238, 142] on div "#253320124-10-2" at bounding box center [234, 129] width 90 height 26
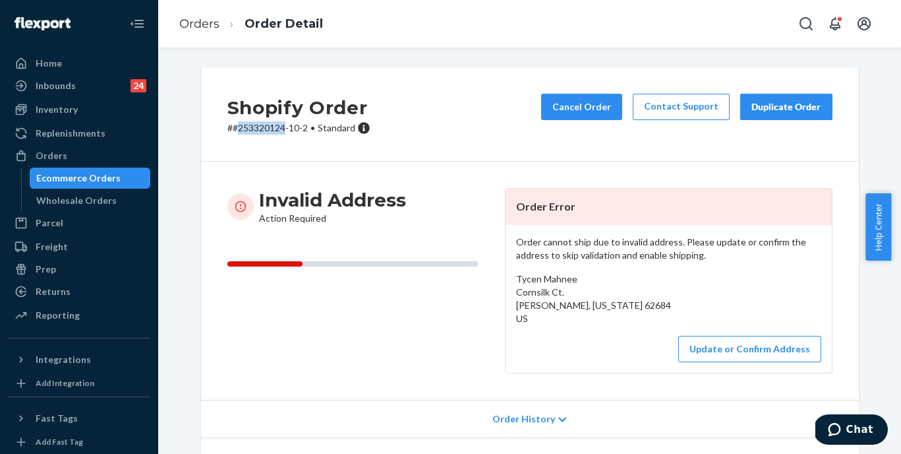
drag, startPoint x: 235, startPoint y: 129, endPoint x: 280, endPoint y: 131, distance: 44.9
click at [280, 131] on p "# #253320124-10-2 • Standard" at bounding box center [298, 127] width 143 height 13
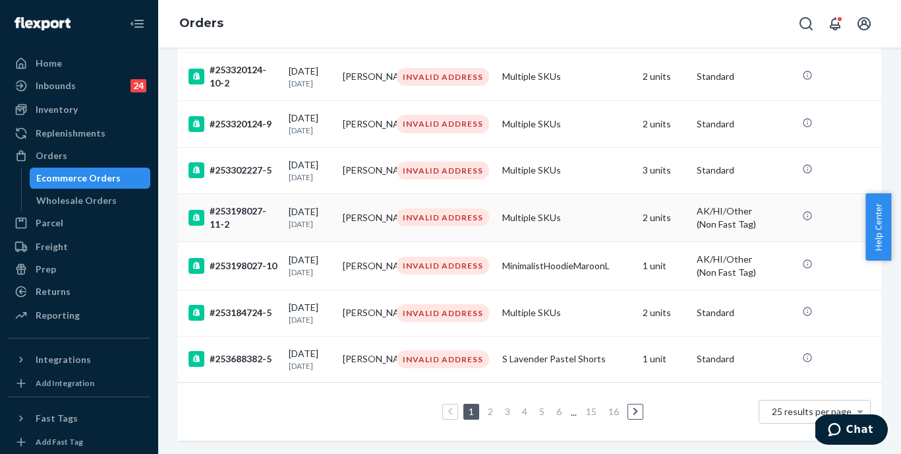
scroll to position [1007, 0]
click at [232, 173] on div "#253302227-5" at bounding box center [234, 170] width 90 height 16
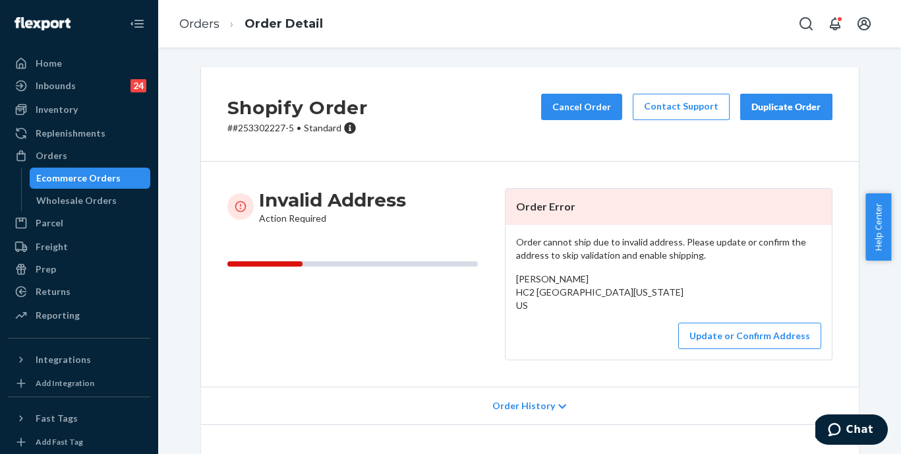
click at [264, 130] on p "# #253302227-5 • Standard" at bounding box center [297, 127] width 140 height 13
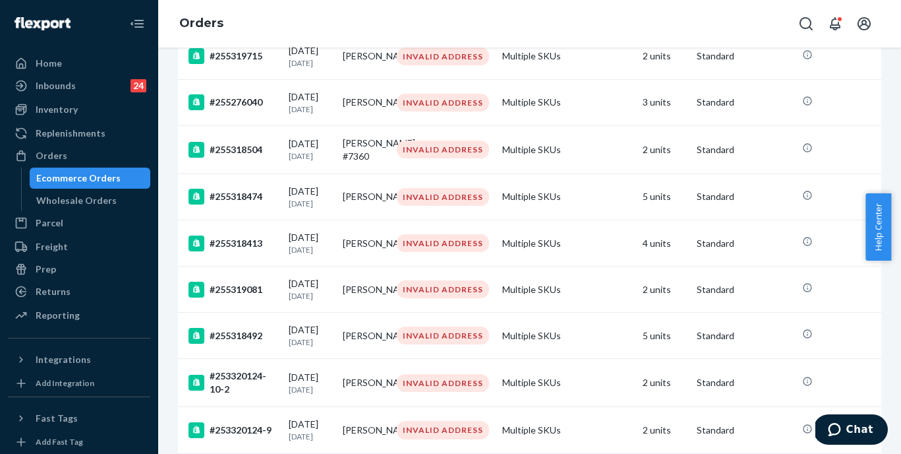
scroll to position [1023, 0]
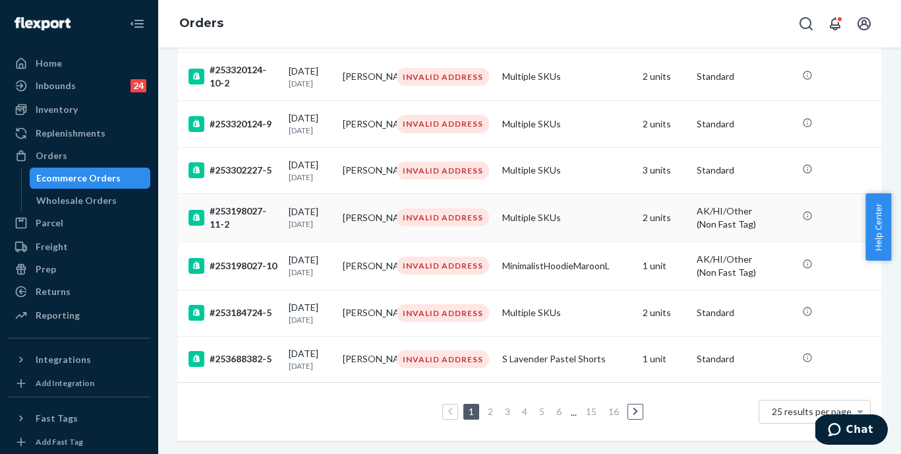
click at [243, 204] on div "#253198027-11-2" at bounding box center [234, 217] width 90 height 26
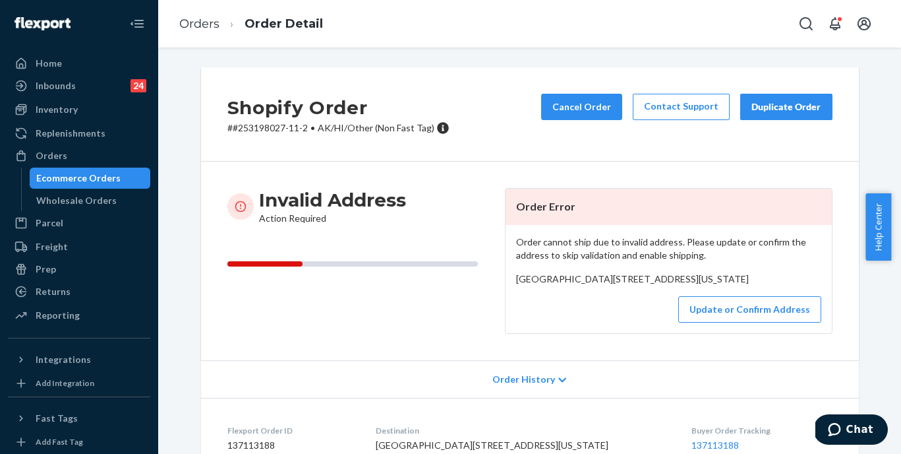
click at [264, 129] on p "# #253198027-11-2 • AK/HI/Other (Non Fast Tag)" at bounding box center [338, 127] width 222 height 13
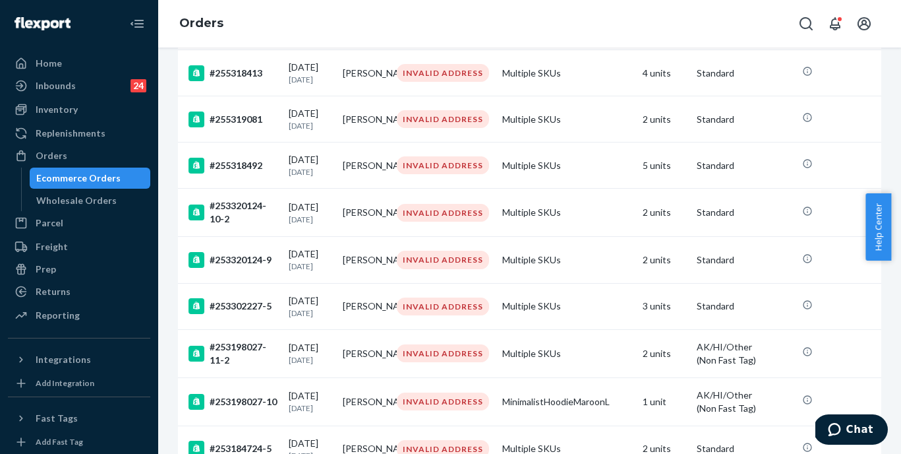
scroll to position [1023, 0]
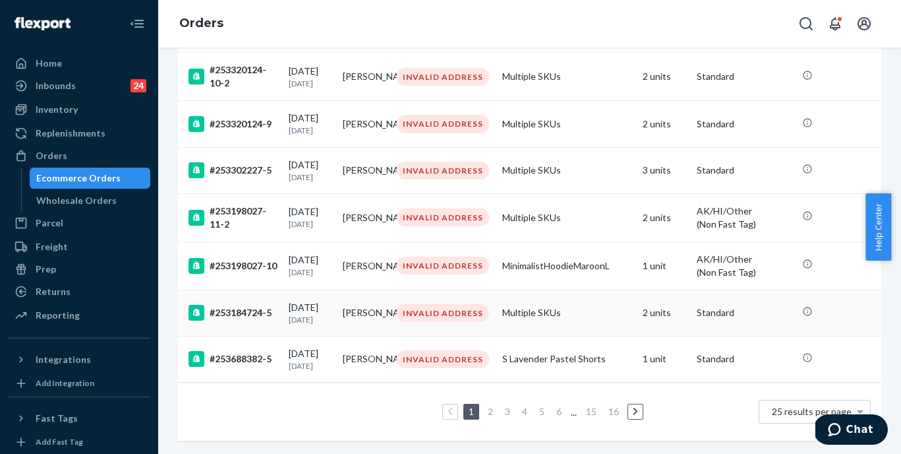
click at [237, 305] on div "#253184724-5" at bounding box center [234, 313] width 90 height 16
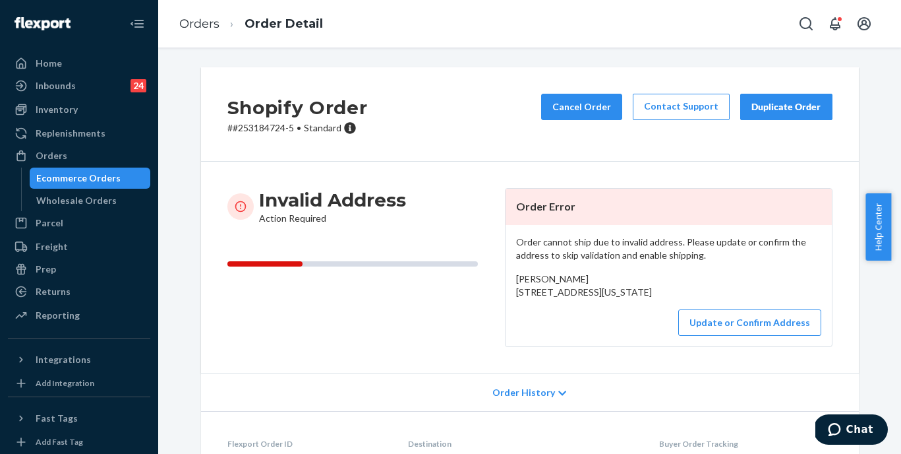
click at [253, 129] on p "# #253184724-5 • Standard" at bounding box center [297, 127] width 140 height 13
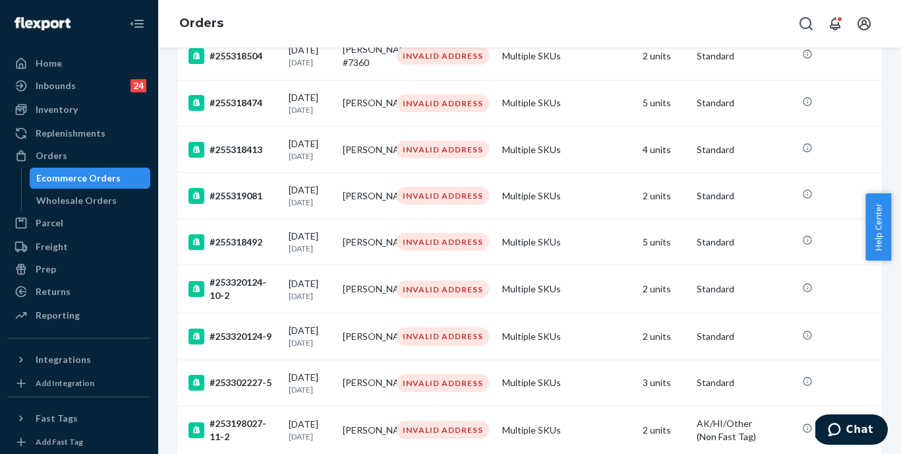
scroll to position [1023, 0]
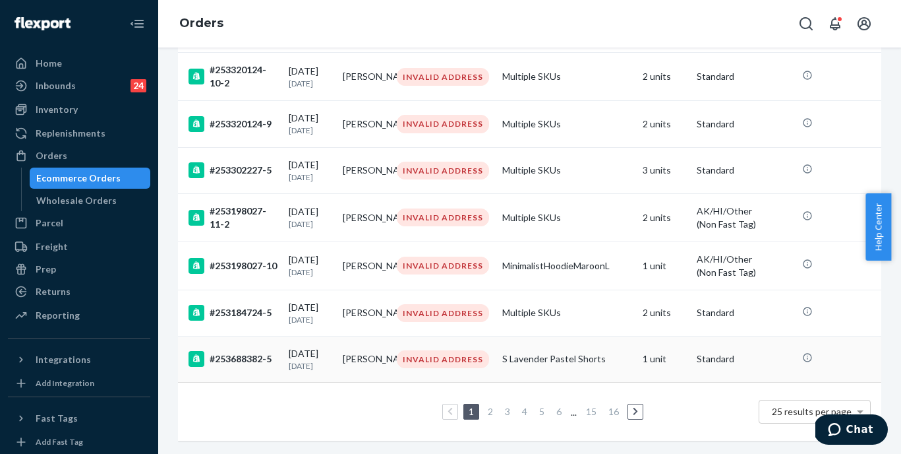
click at [246, 351] on div "#253688382-5" at bounding box center [234, 359] width 90 height 16
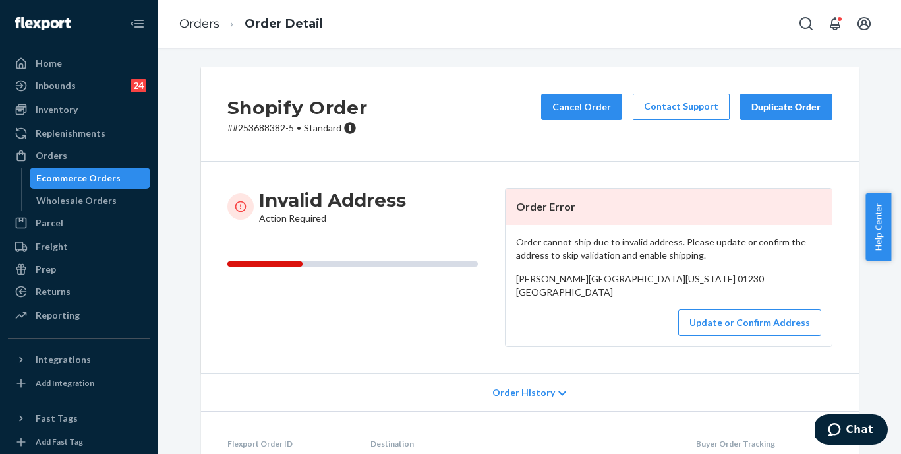
click at [262, 127] on p "# #253688382-5 • Standard" at bounding box center [297, 127] width 140 height 13
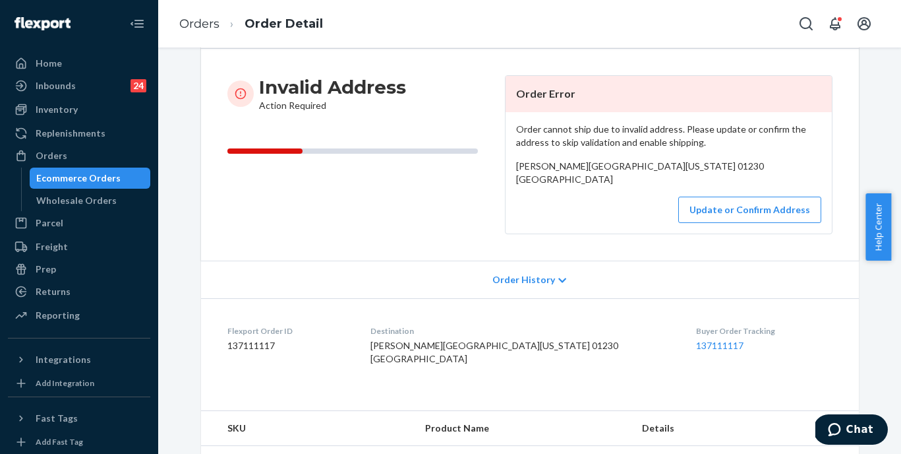
scroll to position [68, 0]
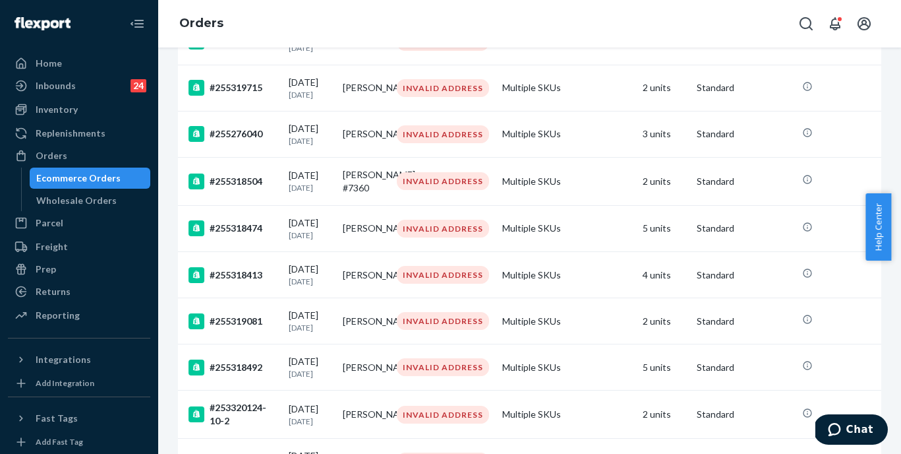
scroll to position [1023, 0]
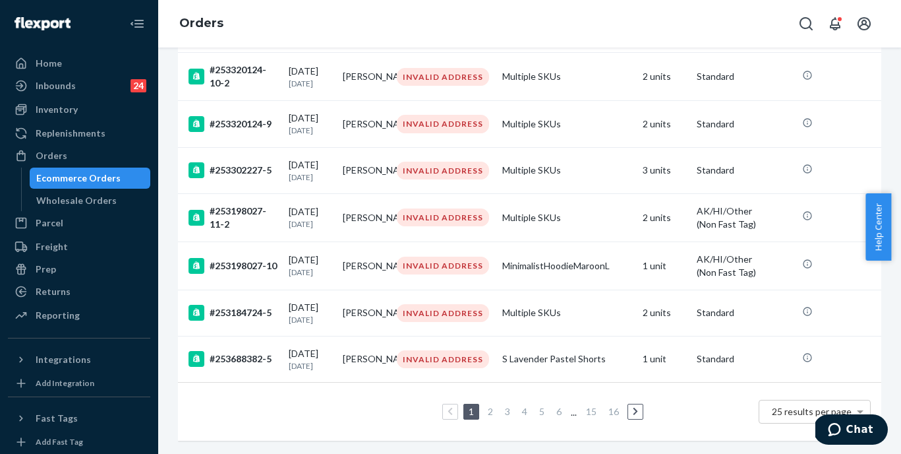
click at [502, 405] on link "3" at bounding box center [507, 410] width 11 height 11
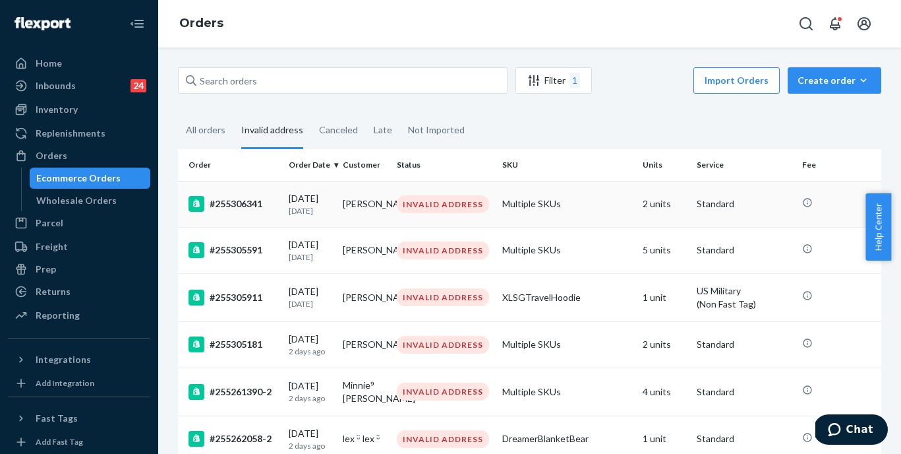
click at [246, 209] on div "#255306341" at bounding box center [234, 204] width 90 height 16
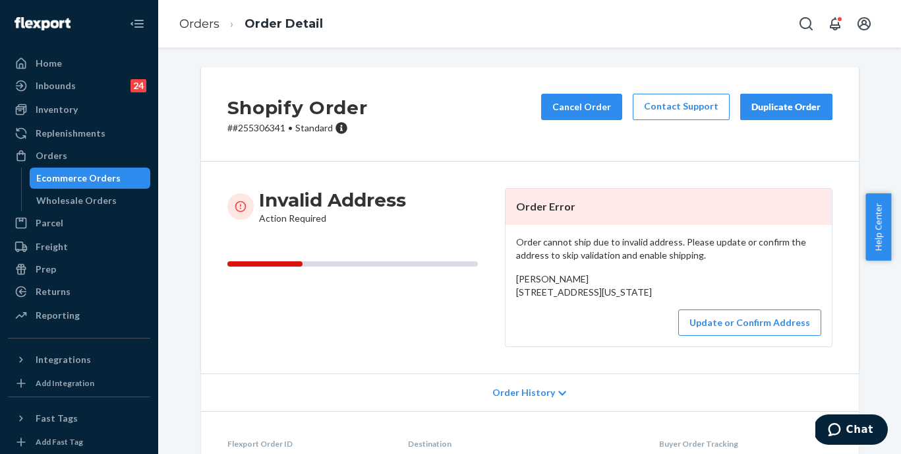
click at [264, 129] on p "# #255306341 • Standard" at bounding box center [297, 127] width 140 height 13
click at [252, 129] on p "# #255306341 • Standard" at bounding box center [297, 127] width 140 height 13
drag, startPoint x: 510, startPoint y: 293, endPoint x: 533, endPoint y: 329, distance: 42.4
click at [533, 330] on div "Order cannot ship due to invalid address. Please update or confirm the address …" at bounding box center [669, 285] width 326 height 121
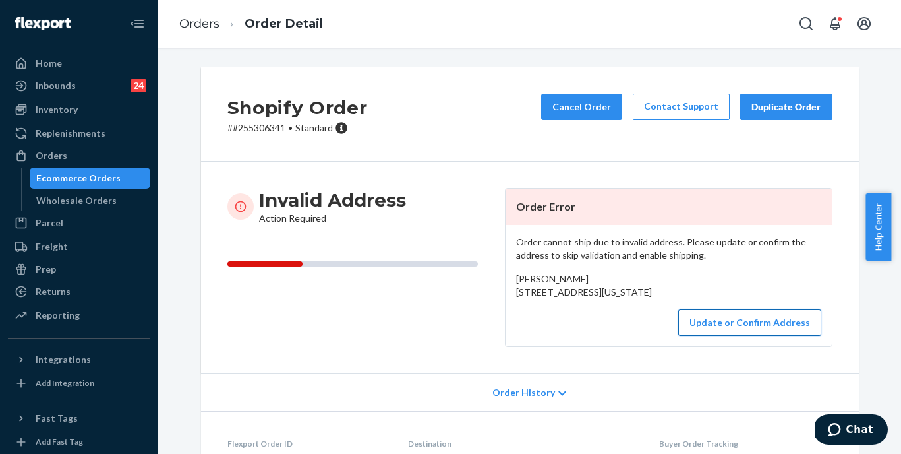
click at [754, 336] on button "Update or Confirm Address" at bounding box center [749, 322] width 143 height 26
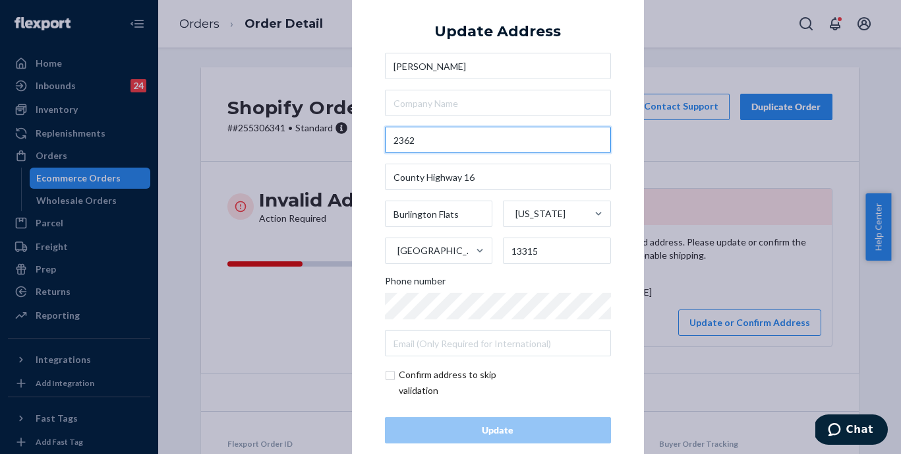
click at [439, 138] on input "2362" at bounding box center [498, 140] width 226 height 26
paste input "[GEOGRAPHIC_DATA], [GEOGRAPHIC_DATA]"
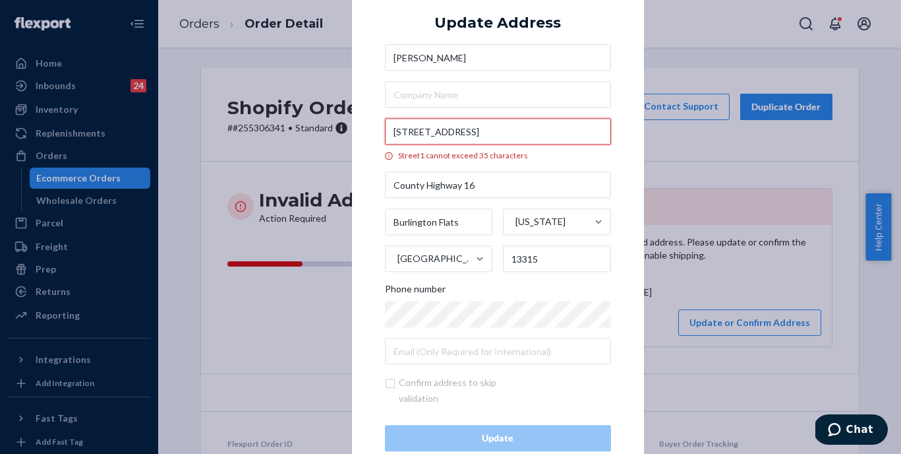
type input "[STREET_ADDRESS]"
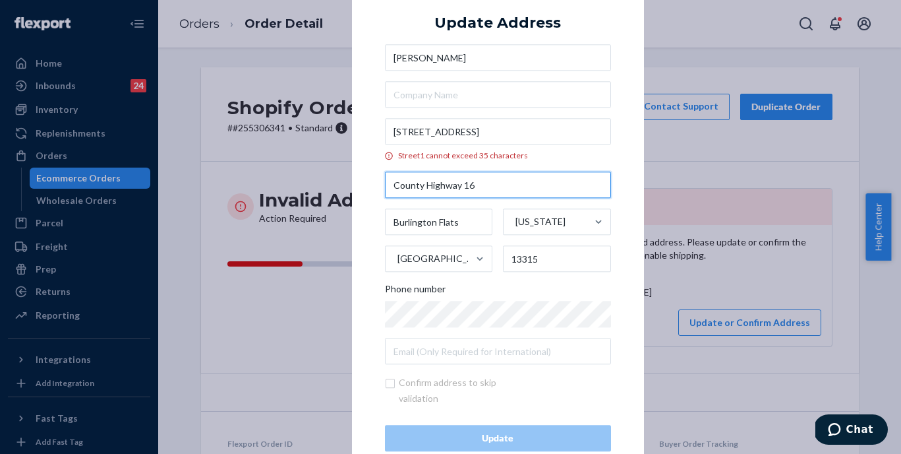
scroll to position [0, 0]
click at [469, 181] on input "County Highway 16" at bounding box center [498, 185] width 226 height 26
type input "[STREET_ADDRESS]"
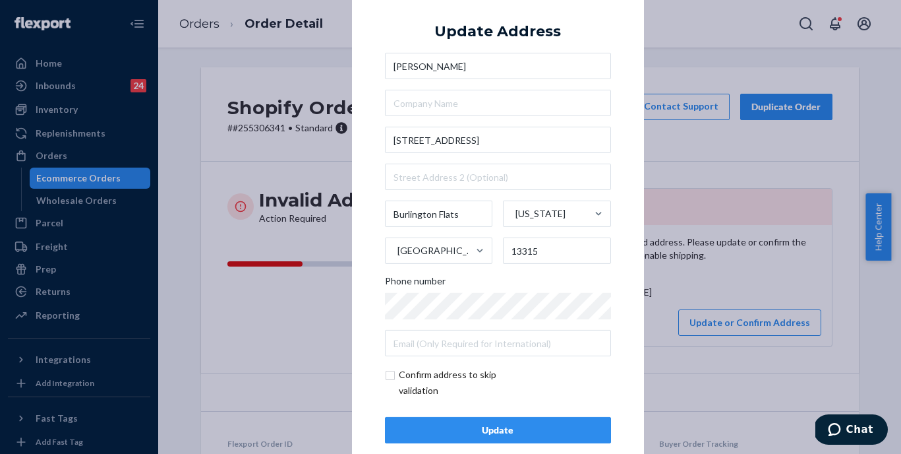
click at [492, 425] on div "Update" at bounding box center [498, 429] width 204 height 13
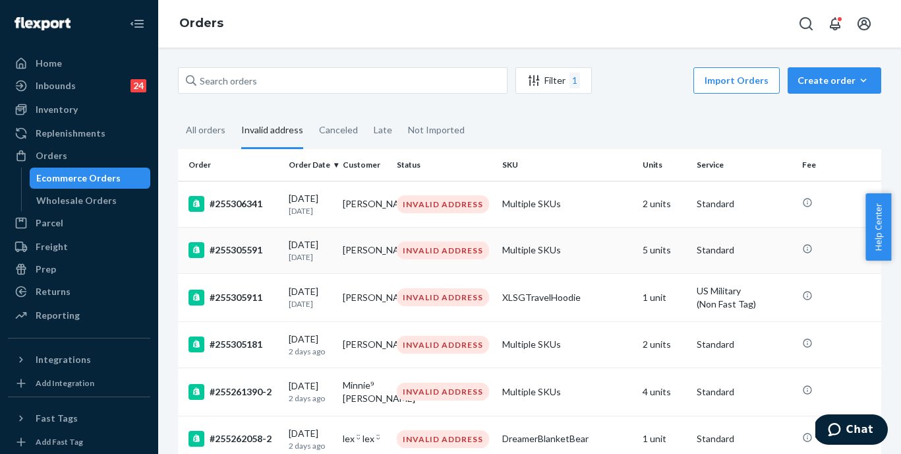
click at [247, 252] on div "#255305591" at bounding box center [234, 250] width 90 height 16
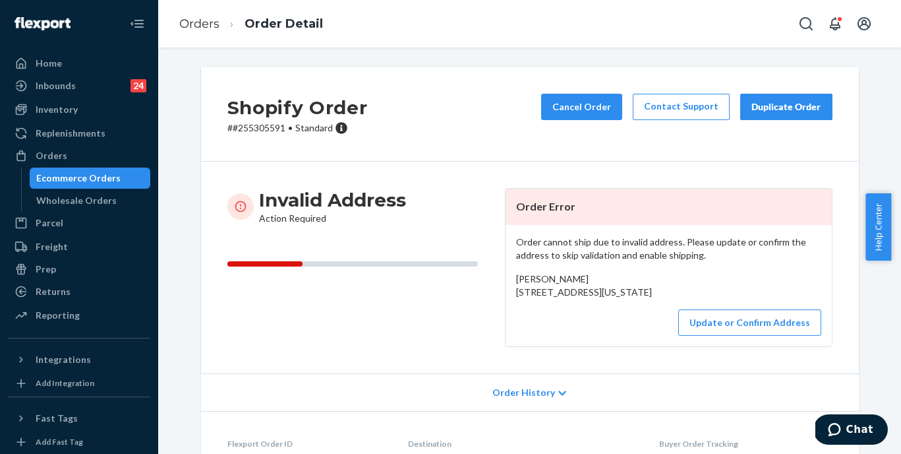
click at [255, 128] on p "# #255305591 • Standard" at bounding box center [297, 127] width 140 height 13
click at [727, 336] on button "Update or Confirm Address" at bounding box center [749, 322] width 143 height 26
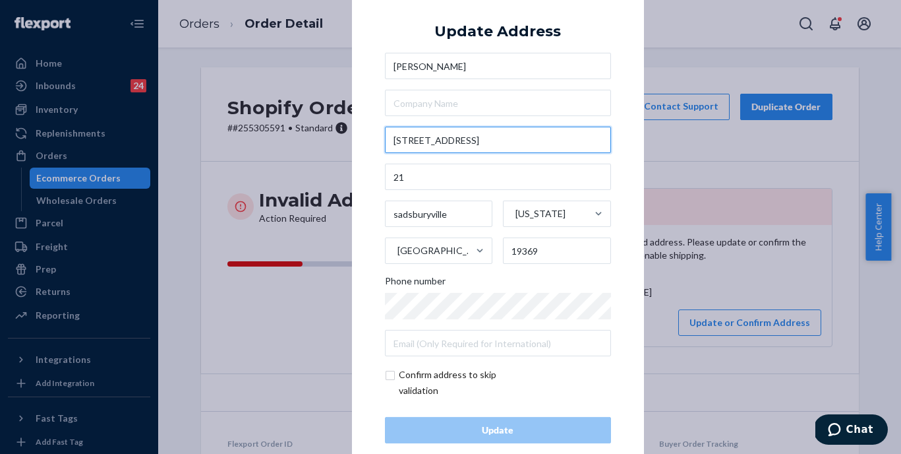
click at [515, 147] on input "[STREET_ADDRESS]" at bounding box center [498, 140] width 226 height 26
paste input "[STREET_ADDRESS]"
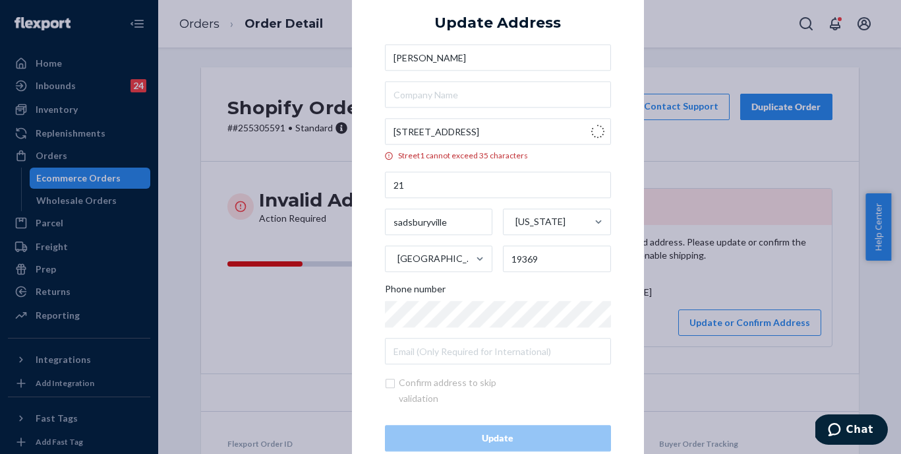
type input "21 Wildflower Ln"
type input "[GEOGRAPHIC_DATA]"
type input "19365"
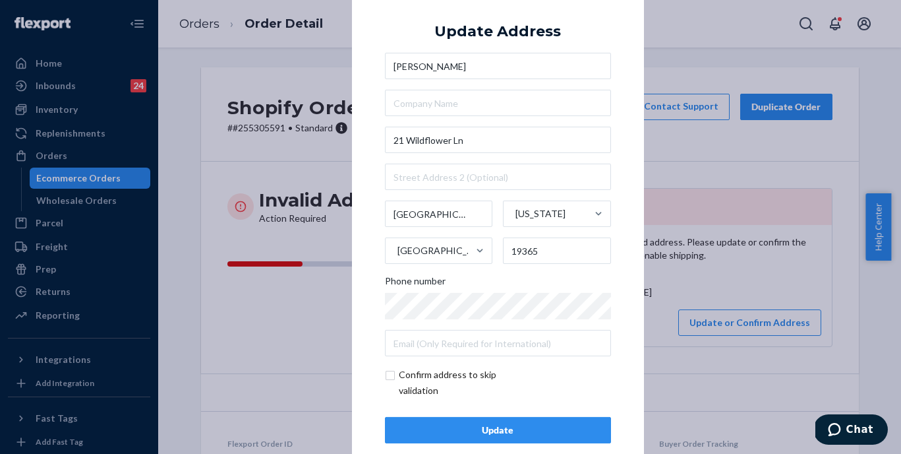
click at [496, 430] on div "Update" at bounding box center [498, 429] width 204 height 13
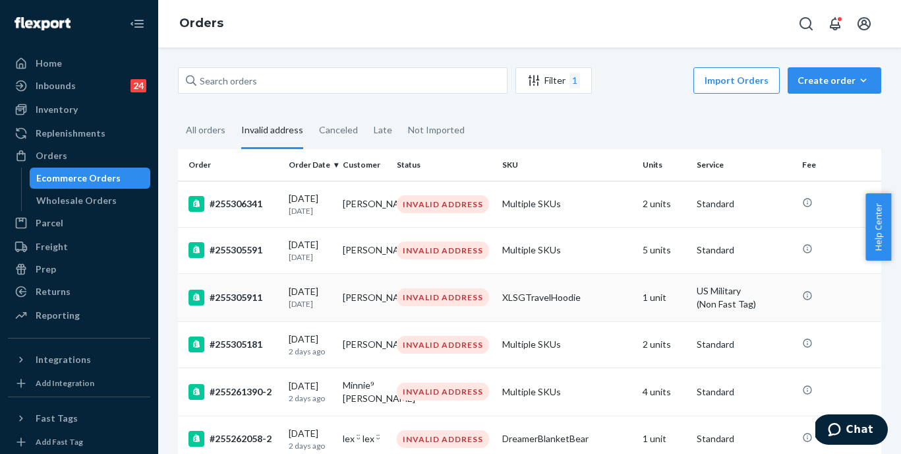
click at [256, 301] on div "#255305911" at bounding box center [234, 297] width 90 height 16
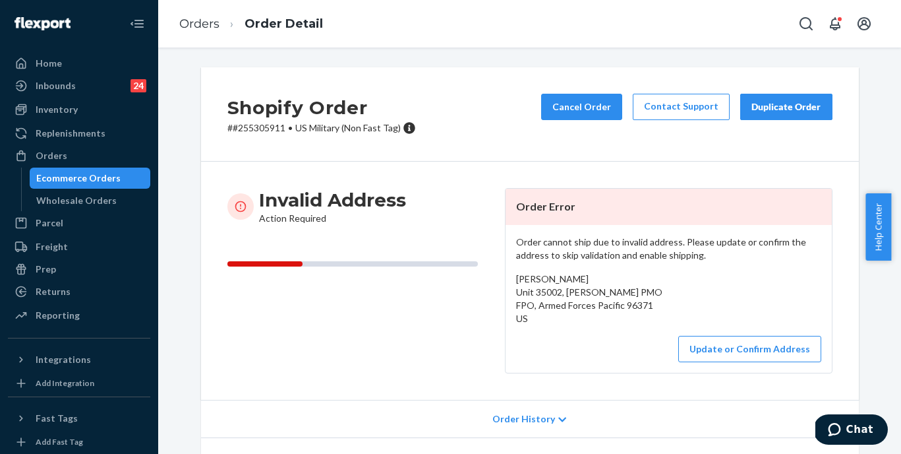
click at [254, 129] on p "# #255305911 • [DEMOGRAPHIC_DATA] Military (Non Fast Tag)" at bounding box center [321, 127] width 189 height 13
click at [253, 131] on p "# #255305911 • [DEMOGRAPHIC_DATA] Military (Non Fast Tag)" at bounding box center [321, 127] width 189 height 13
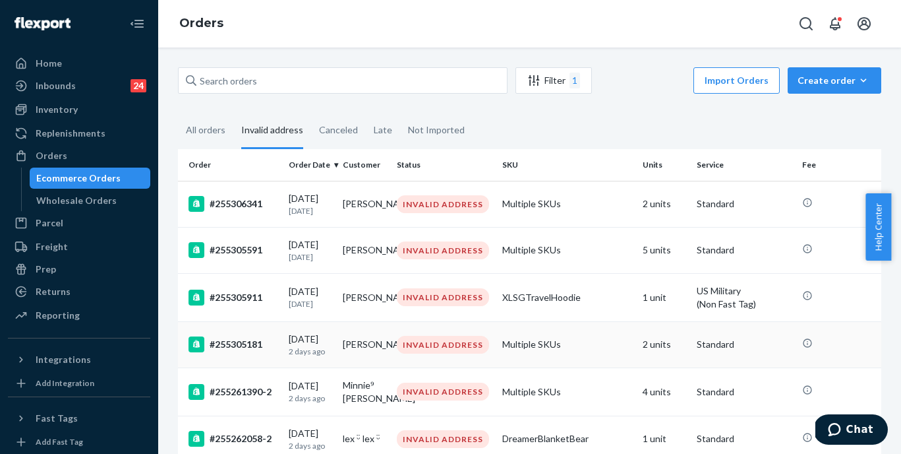
click at [241, 349] on div "#255305181" at bounding box center [234, 344] width 90 height 16
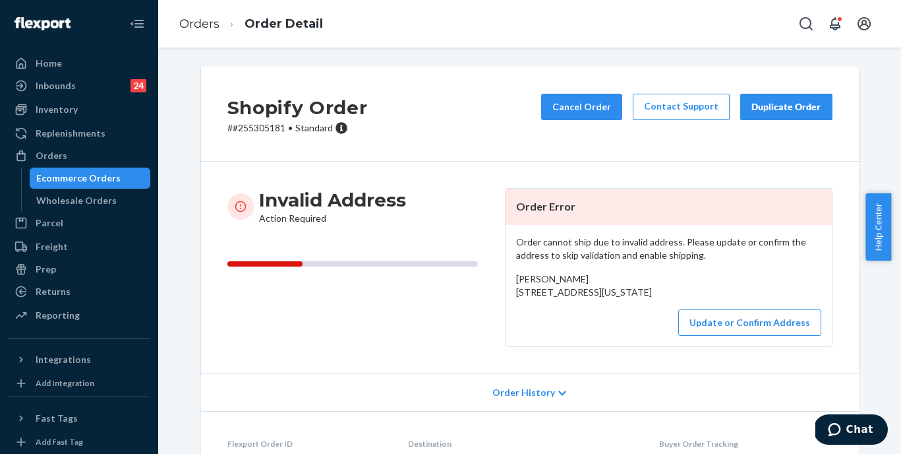
click at [259, 129] on p "# #255305181 • Standard" at bounding box center [297, 127] width 140 height 13
click at [729, 336] on button "Update or Confirm Address" at bounding box center [749, 322] width 143 height 26
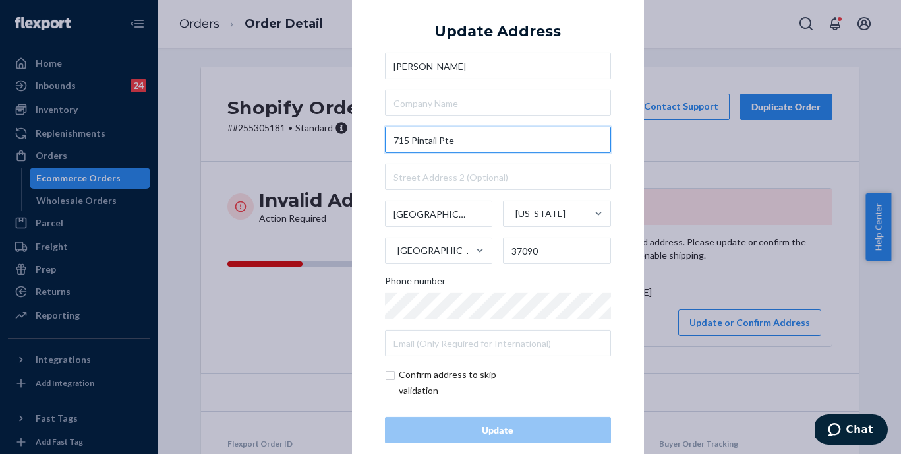
click at [476, 137] on input "715 Pintail Pte" at bounding box center [498, 140] width 226 height 26
paste input "ointe, [GEOGRAPHIC_DATA]"
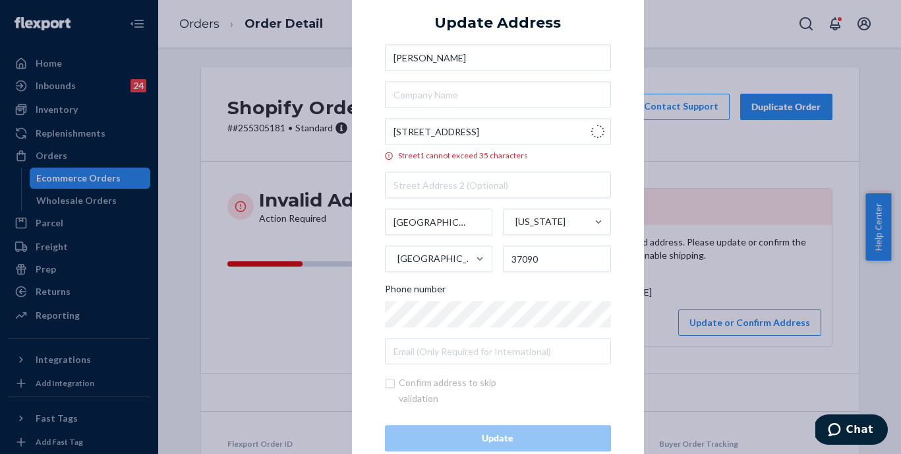
type input "715 Pintail Pointe"
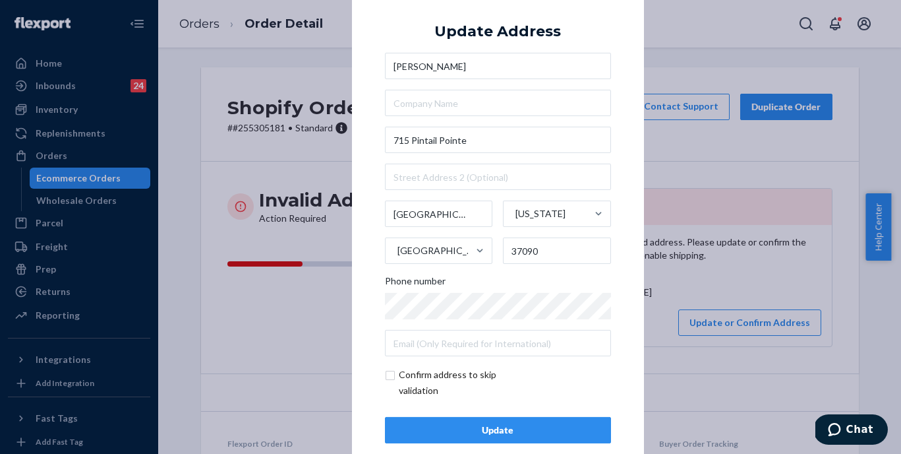
click at [479, 431] on div "Update" at bounding box center [498, 429] width 204 height 13
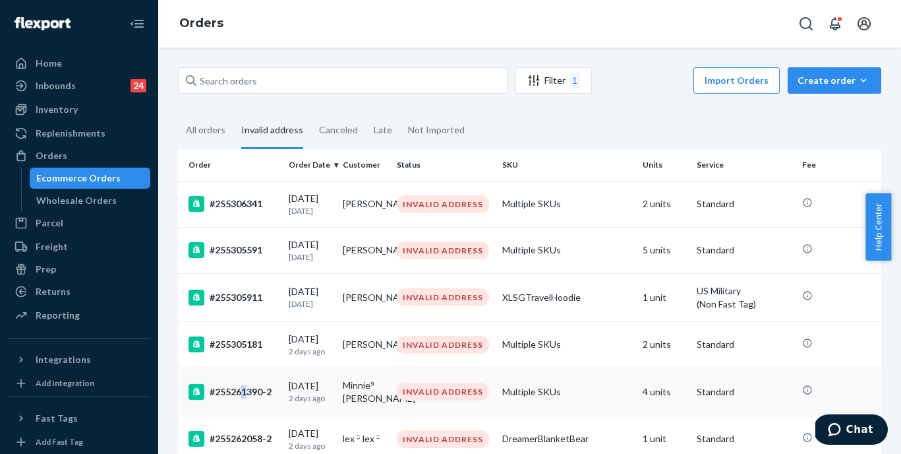
click at [244, 394] on div "#255261390-2" at bounding box center [234, 392] width 90 height 16
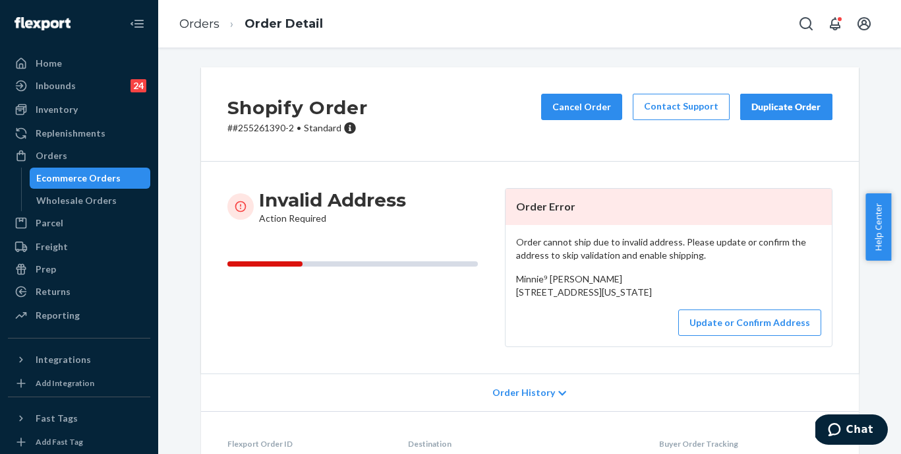
click at [246, 131] on p "# #255261390-2 • Standard" at bounding box center [297, 127] width 140 height 13
click at [705, 336] on button "Update or Confirm Address" at bounding box center [749, 322] width 143 height 26
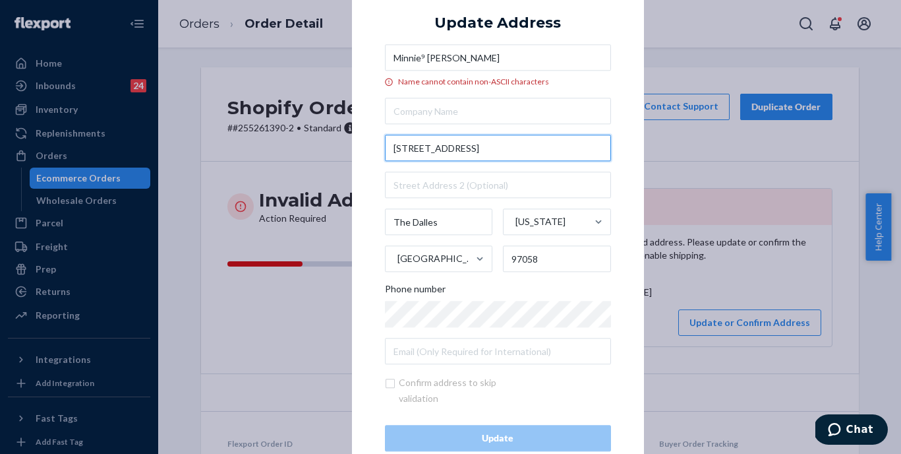
click at [456, 158] on input "[STREET_ADDRESS]" at bounding box center [498, 148] width 226 height 26
click at [460, 150] on input "[STREET_ADDRESS]" at bounding box center [498, 148] width 226 height 26
paste input "[STREET_ADDRESS]"
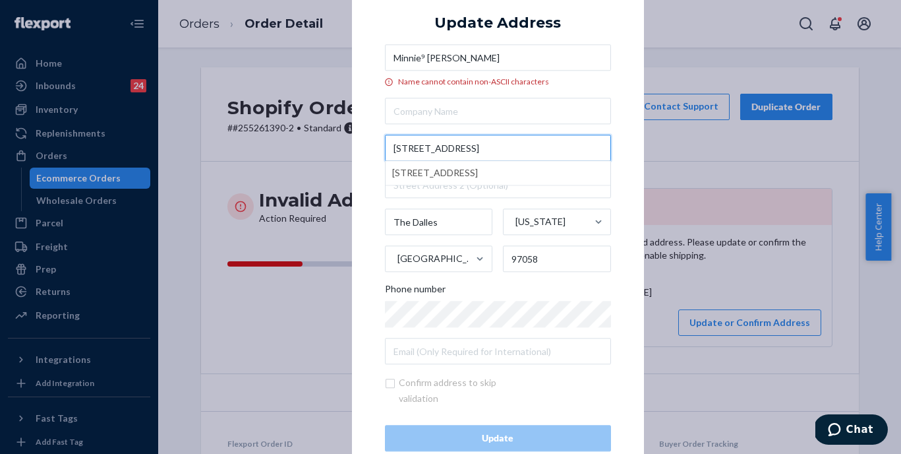
type input "[STREET_ADDRESS]"
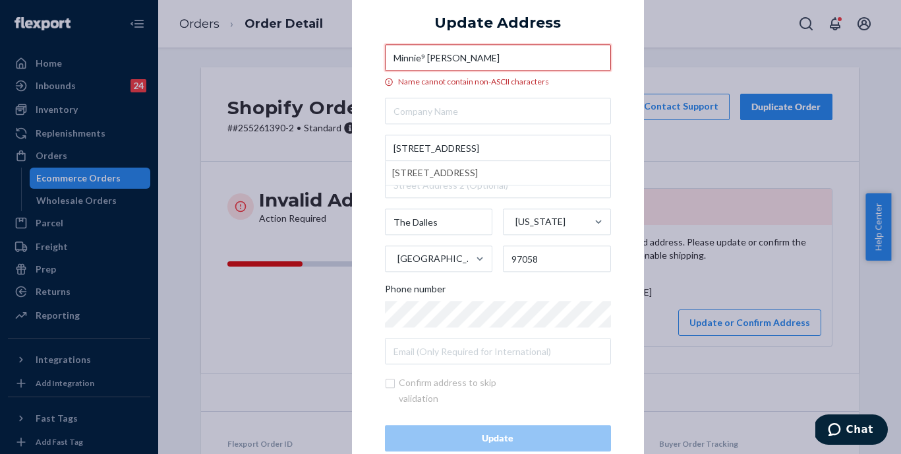
click at [419, 61] on input "Minnie⁹ [PERSON_NAME]" at bounding box center [498, 58] width 226 height 26
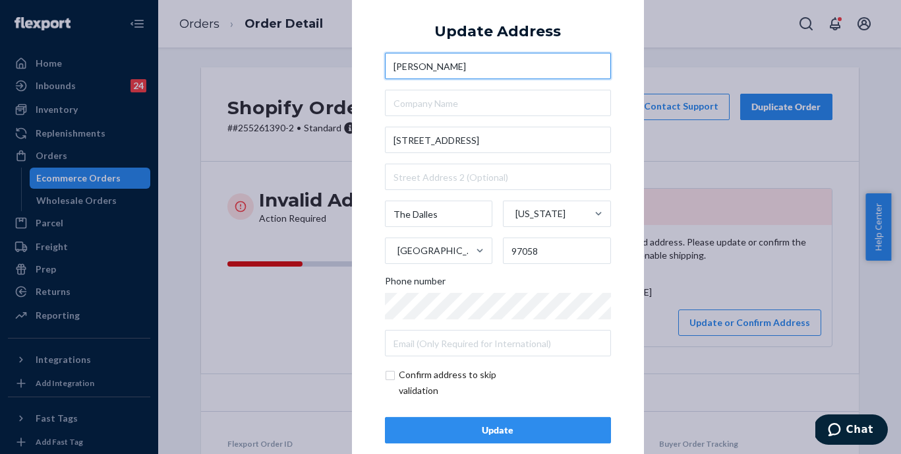
type input "[PERSON_NAME]"
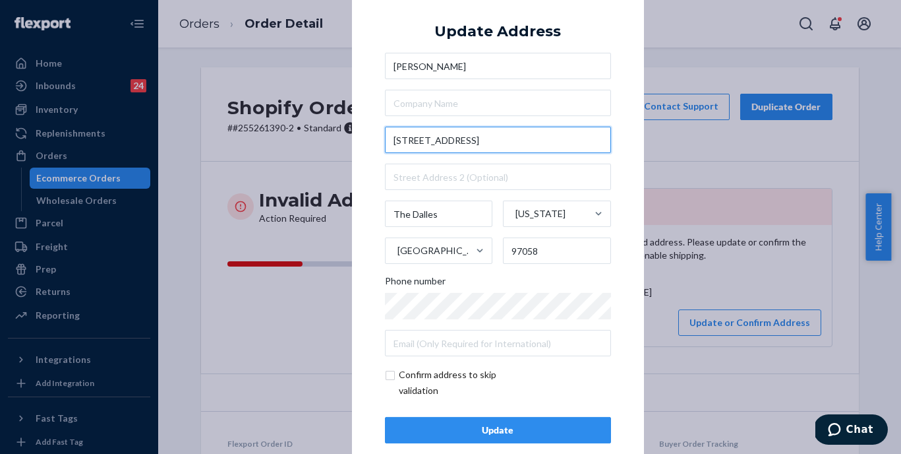
click at [463, 144] on input "[STREET_ADDRESS]" at bounding box center [498, 140] width 226 height 26
drag, startPoint x: 450, startPoint y: 138, endPoint x: 569, endPoint y: 147, distance: 119.0
click at [569, 147] on input "[STREET_ADDRESS]" at bounding box center [498, 140] width 226 height 26
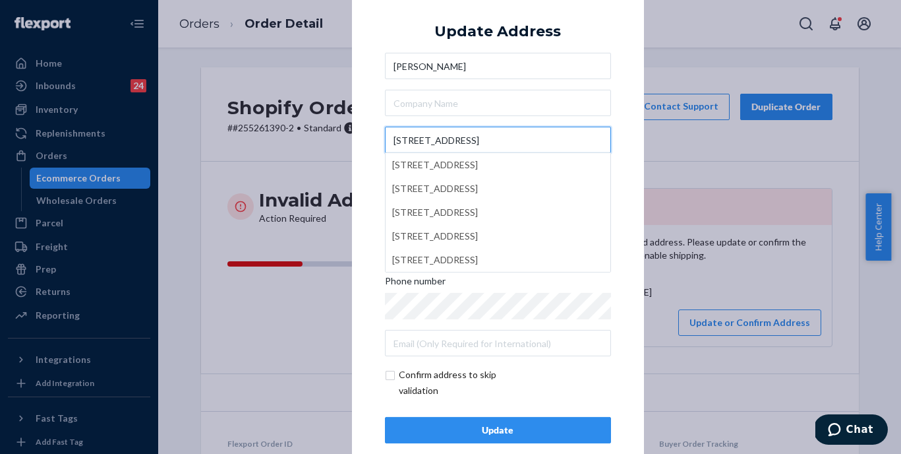
type input "[STREET_ADDRESS]"
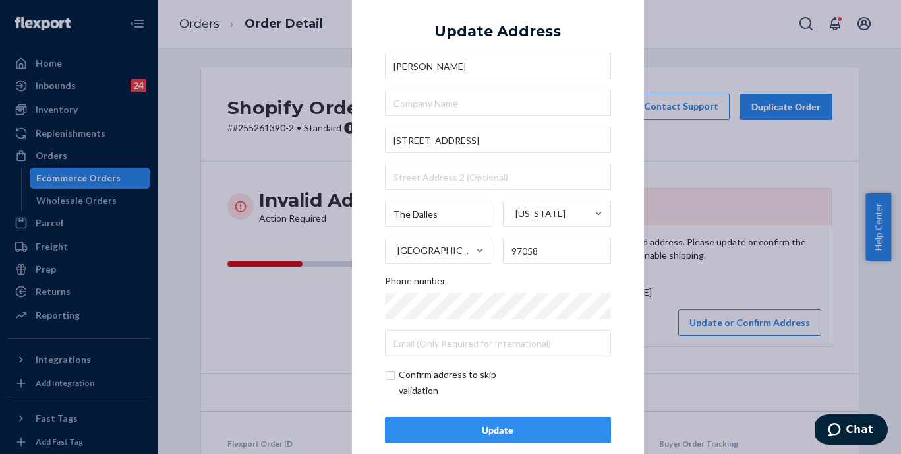
click at [503, 433] on div "Update" at bounding box center [498, 429] width 204 height 13
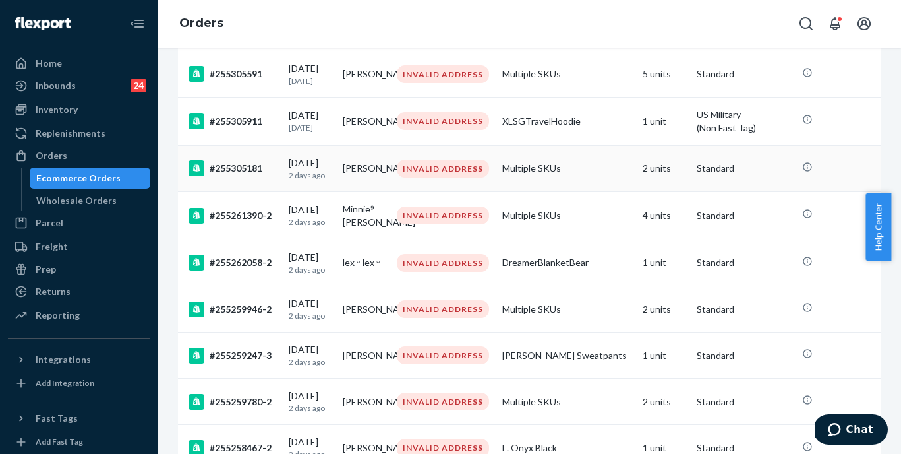
scroll to position [80, 0]
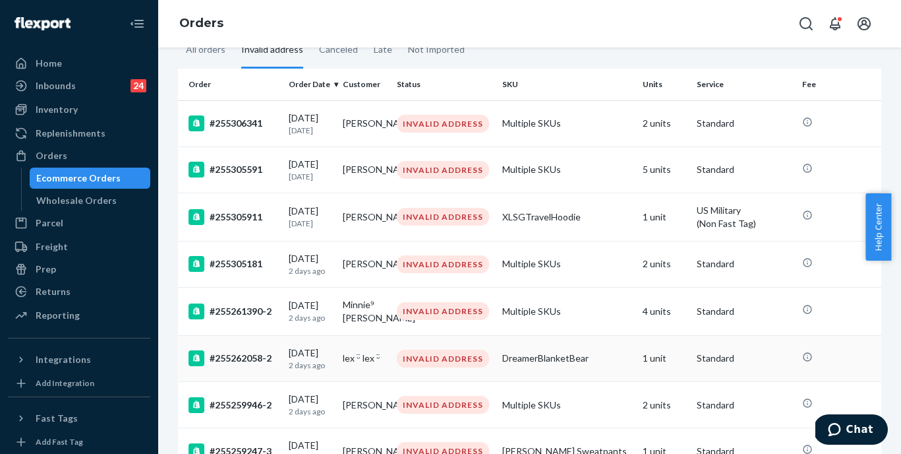
click at [239, 363] on div "#255262058-2" at bounding box center [234, 358] width 90 height 16
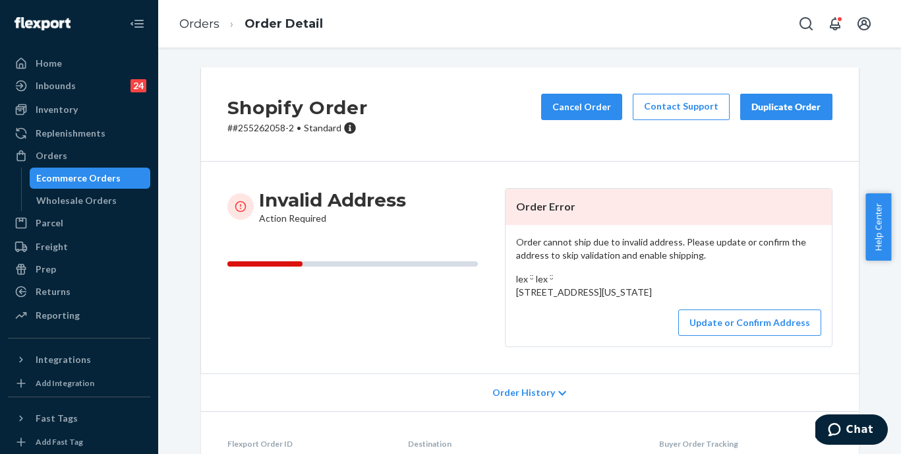
click at [259, 131] on p "# #255262058-2 • Standard" at bounding box center [297, 127] width 140 height 13
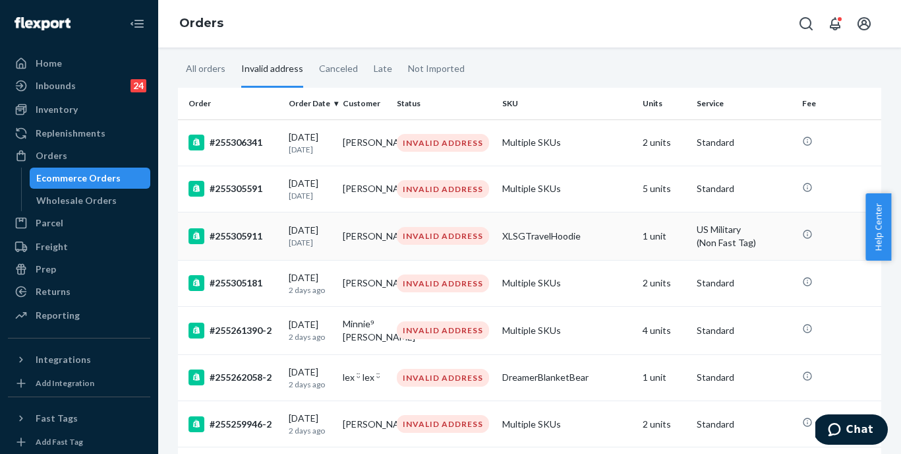
scroll to position [76, 0]
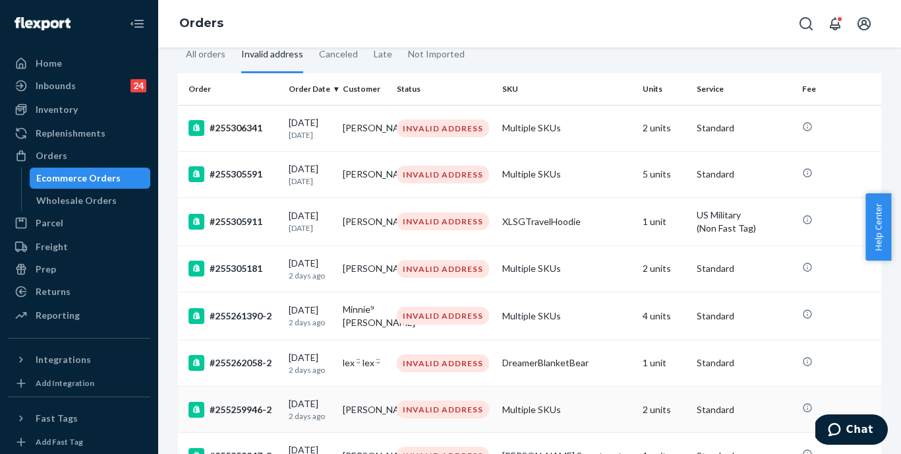
click at [231, 411] on div "#255259946-2" at bounding box center [234, 409] width 90 height 16
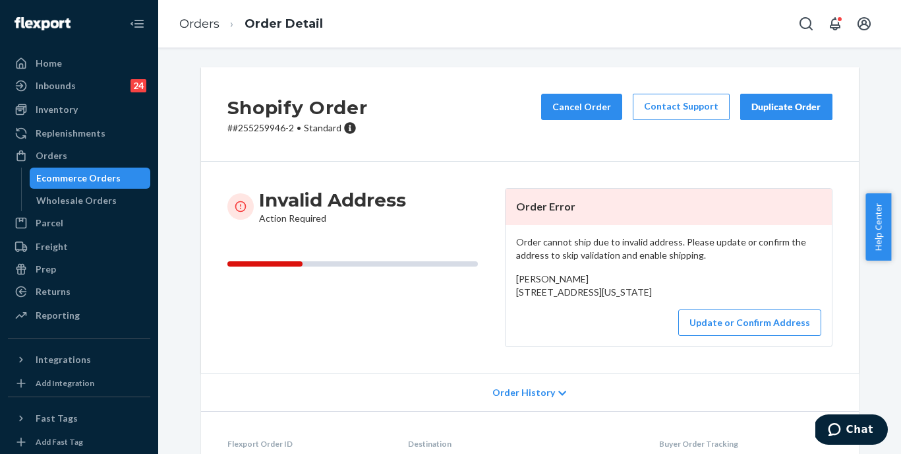
click at [270, 129] on p "# #255259946-2 • Standard" at bounding box center [297, 127] width 140 height 13
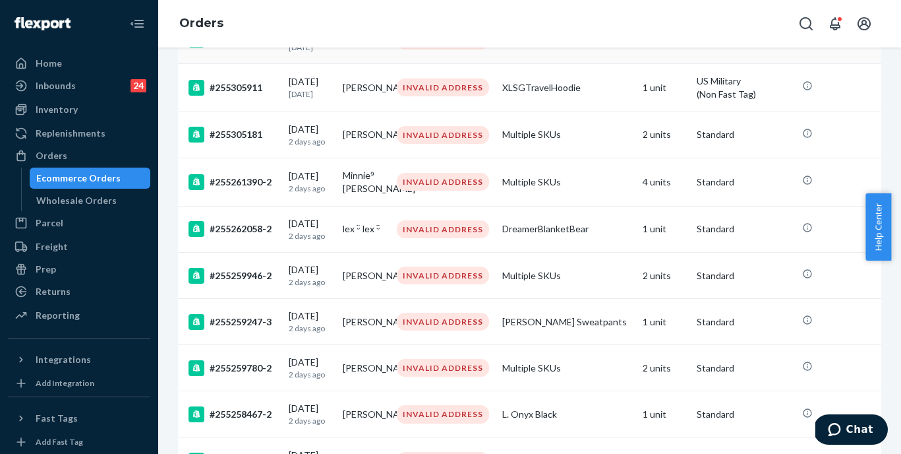
scroll to position [212, 0]
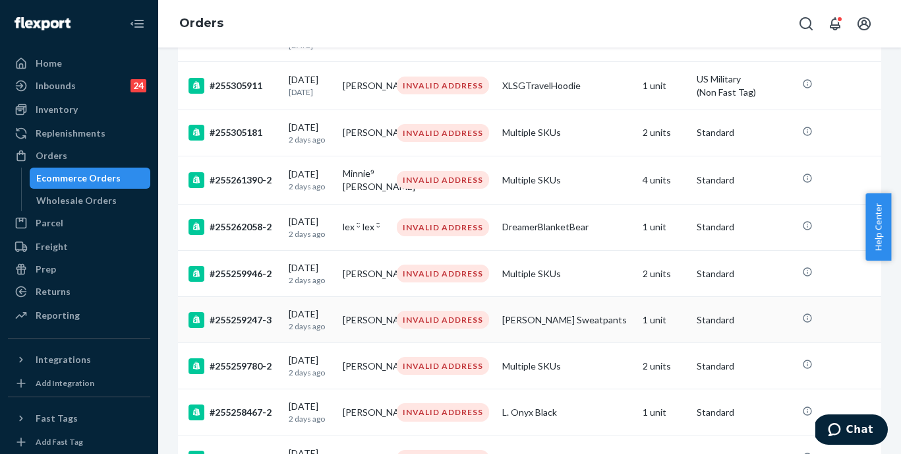
click at [239, 326] on div "#255259247-3" at bounding box center [234, 320] width 90 height 16
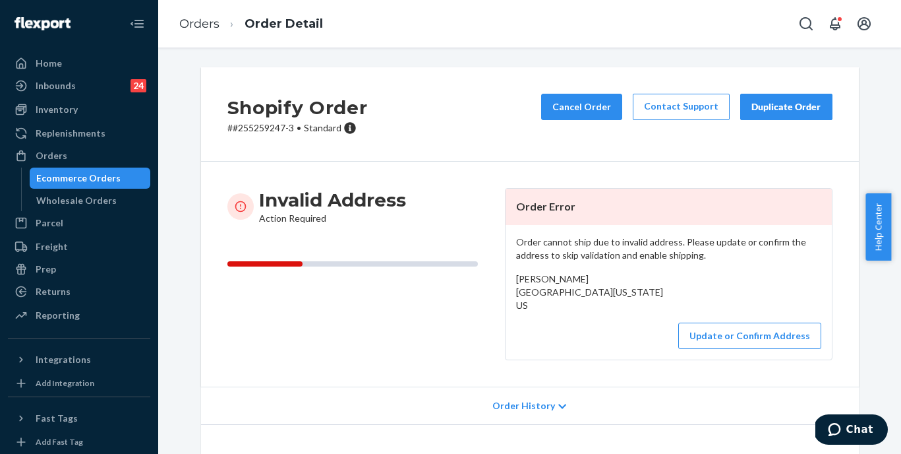
click at [262, 131] on p "# #255259247-3 • Standard" at bounding box center [297, 127] width 140 height 13
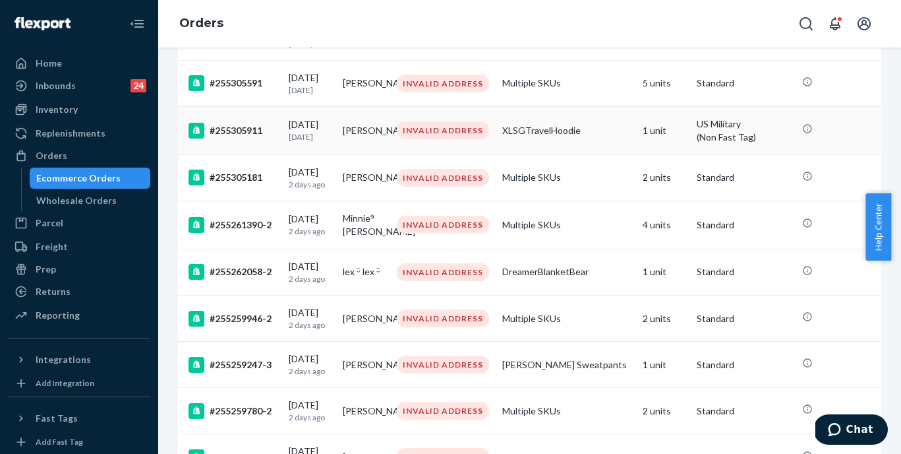
scroll to position [167, 0]
click at [236, 418] on div "#255259780-2" at bounding box center [234, 410] width 90 height 16
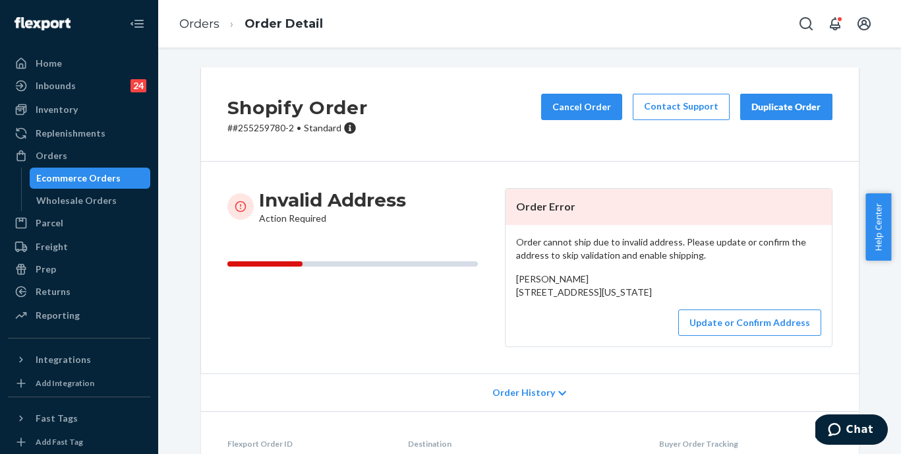
click at [248, 125] on p "# #255259780-2 • Standard" at bounding box center [297, 127] width 140 height 13
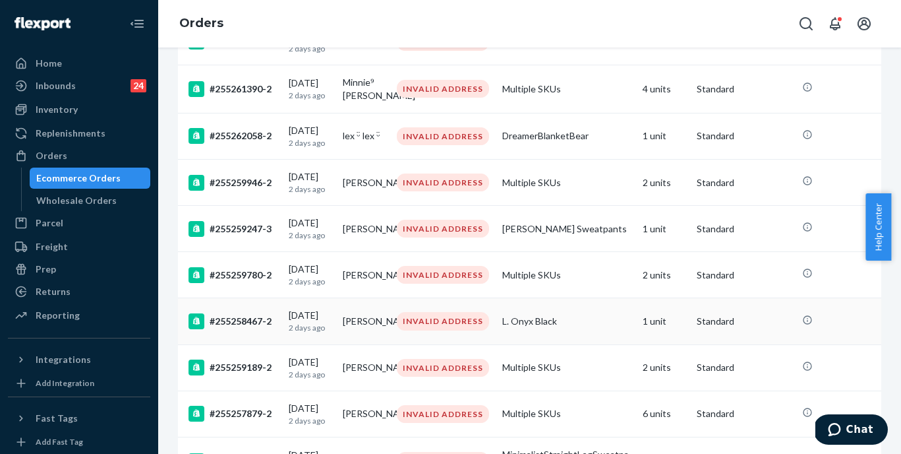
click at [249, 329] on div "#255258467-2" at bounding box center [234, 321] width 90 height 16
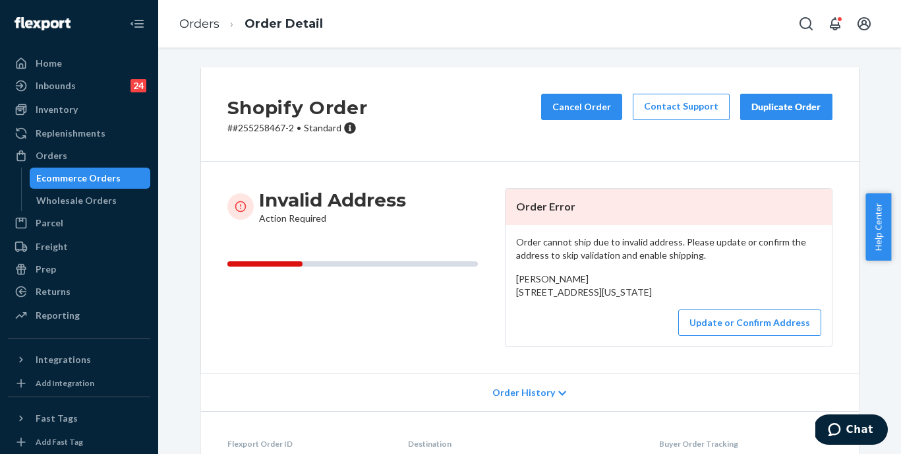
click at [258, 131] on p "# #255258467-2 • Standard" at bounding box center [297, 127] width 140 height 13
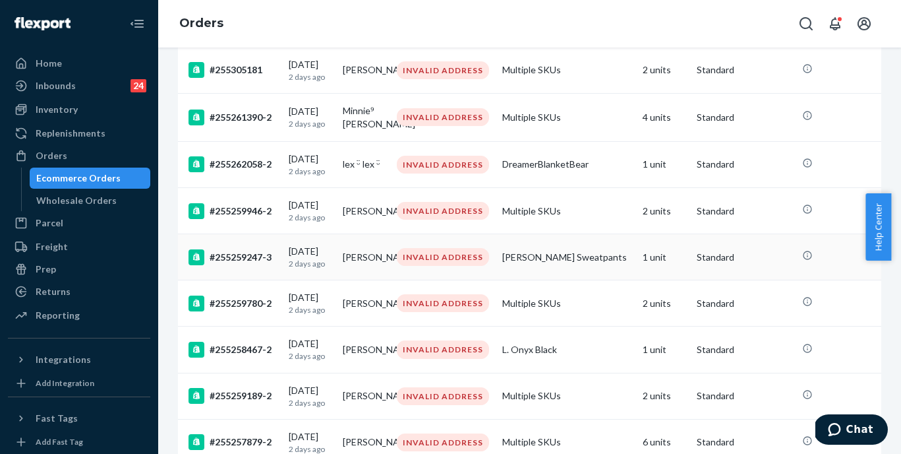
scroll to position [275, 0]
click at [248, 403] on div "#255259189-2" at bounding box center [234, 395] width 90 height 16
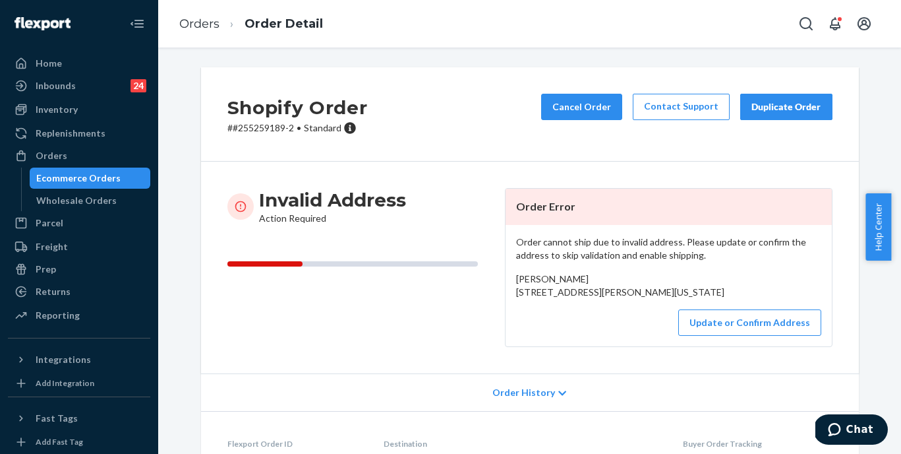
click at [252, 131] on p "# #255259189-2 • Standard" at bounding box center [297, 127] width 140 height 13
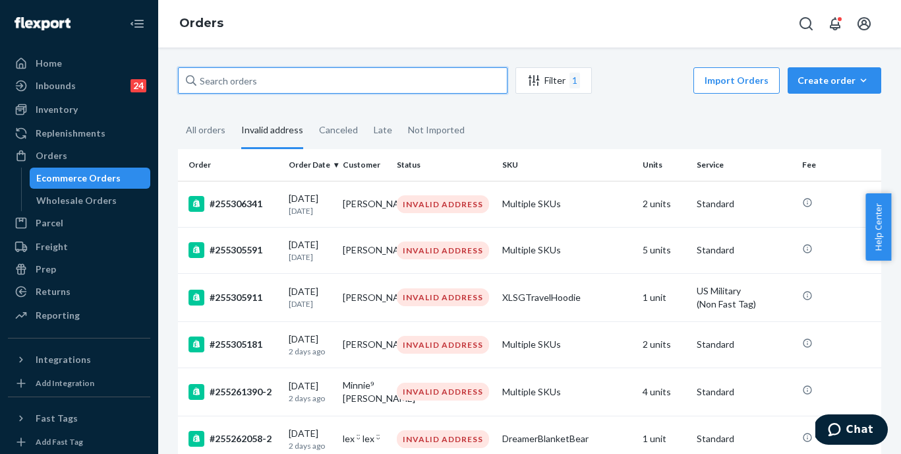
click at [260, 83] on input "text" at bounding box center [343, 80] width 330 height 26
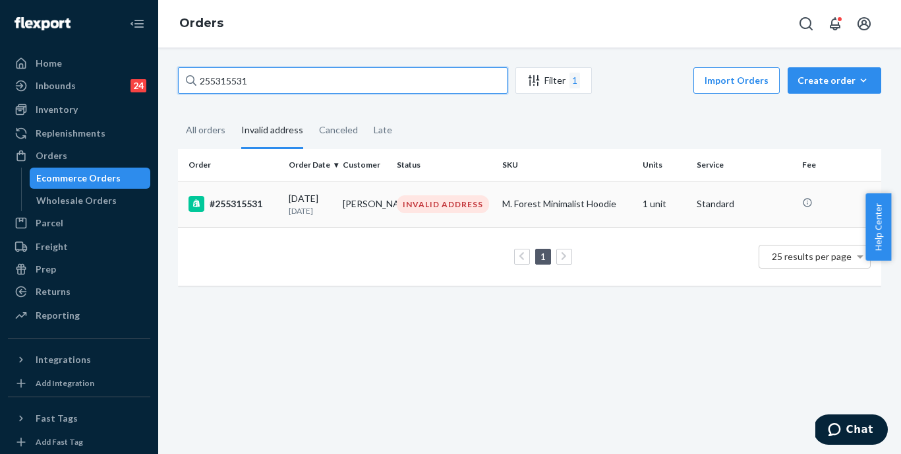
type input "255315531"
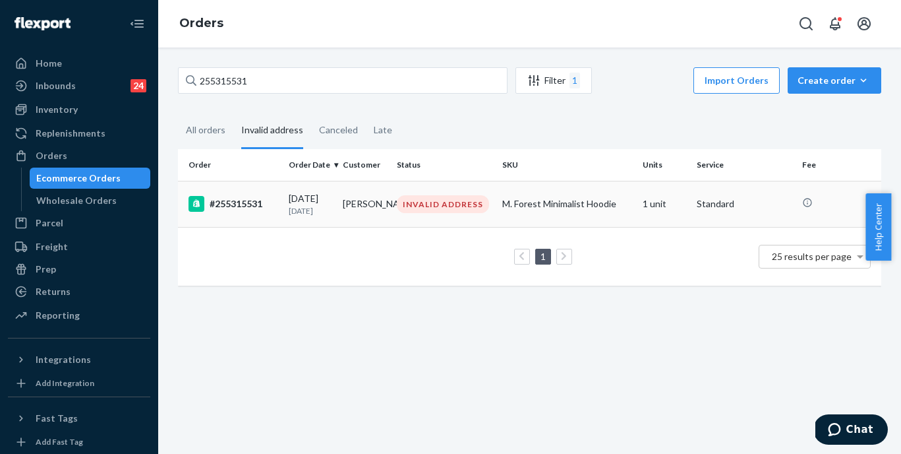
click at [252, 208] on div "#255315531" at bounding box center [234, 204] width 90 height 16
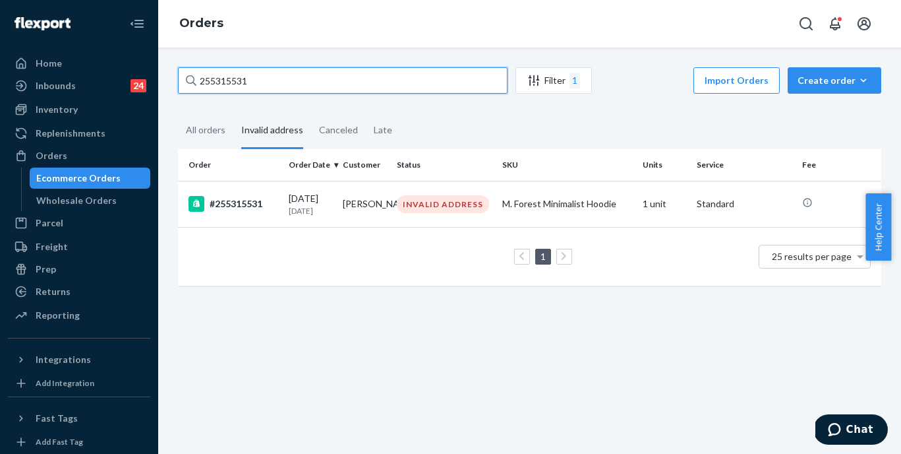
click at [248, 80] on input "255315531" at bounding box center [343, 80] width 330 height 26
